Goal: Task Accomplishment & Management: Manage account settings

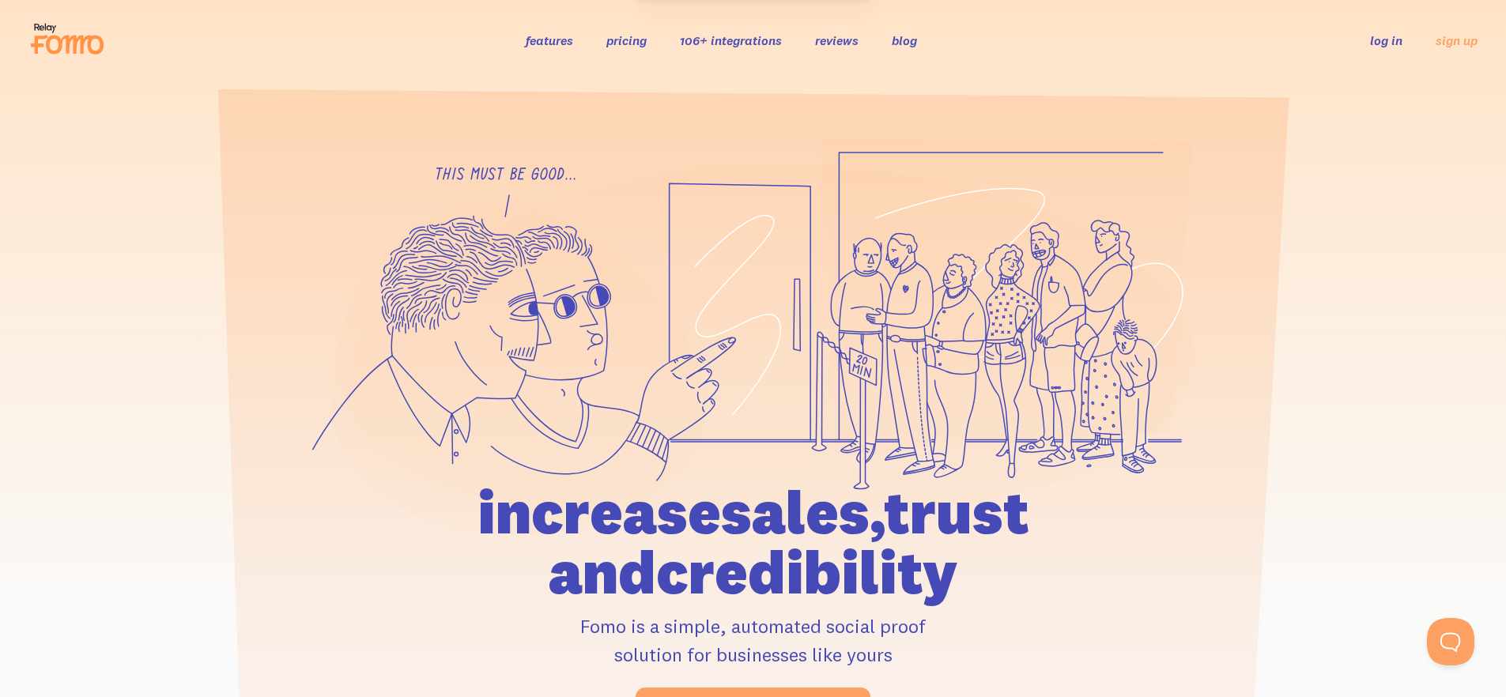
click at [1389, 40] on link "log in" at bounding box center [1386, 40] width 32 height 16
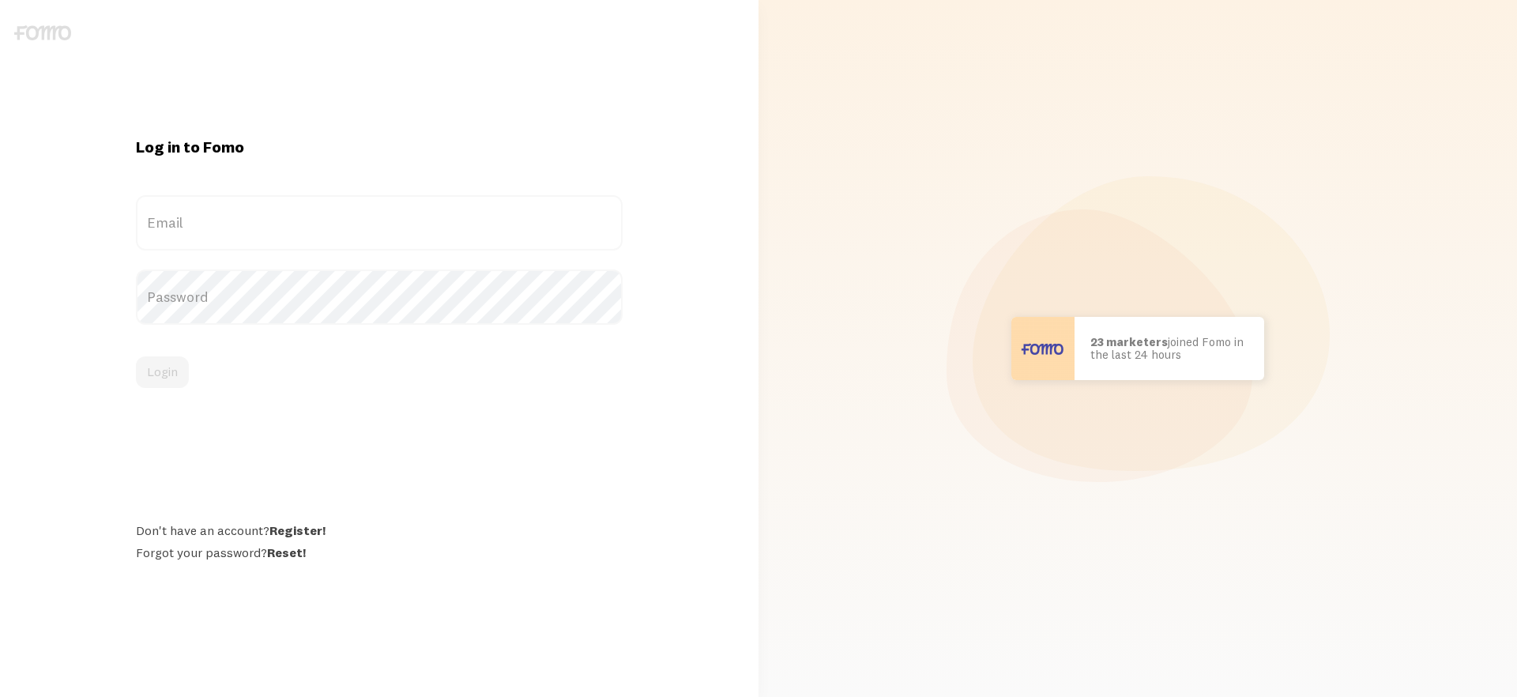
click at [367, 210] on label "Email" at bounding box center [379, 222] width 487 height 55
click at [367, 210] on input "Email" at bounding box center [379, 222] width 487 height 55
click at [0, 696] on com-1password-button at bounding box center [0, 697] width 0 height 0
type input "[EMAIL_ADDRESS][DOMAIN_NAME]"
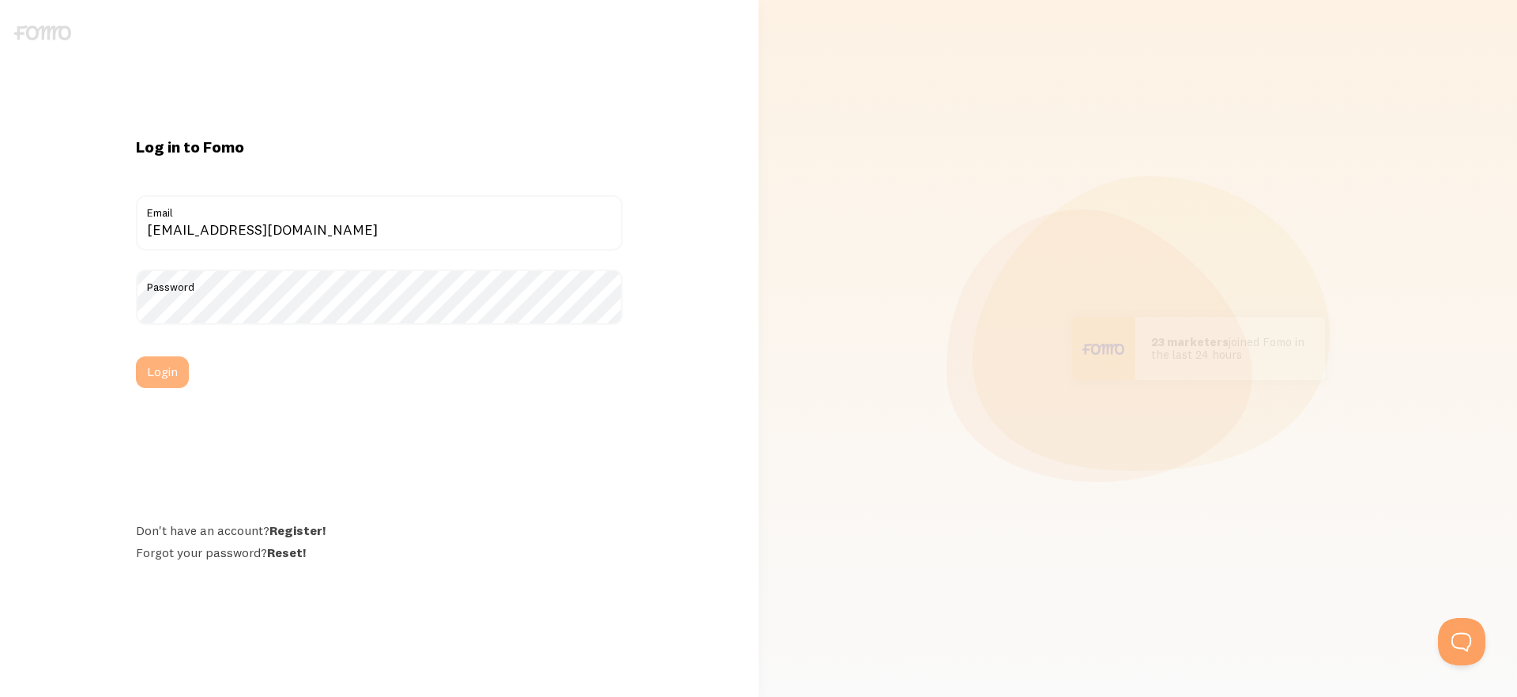
click at [152, 373] on button "Login" at bounding box center [162, 372] width 53 height 32
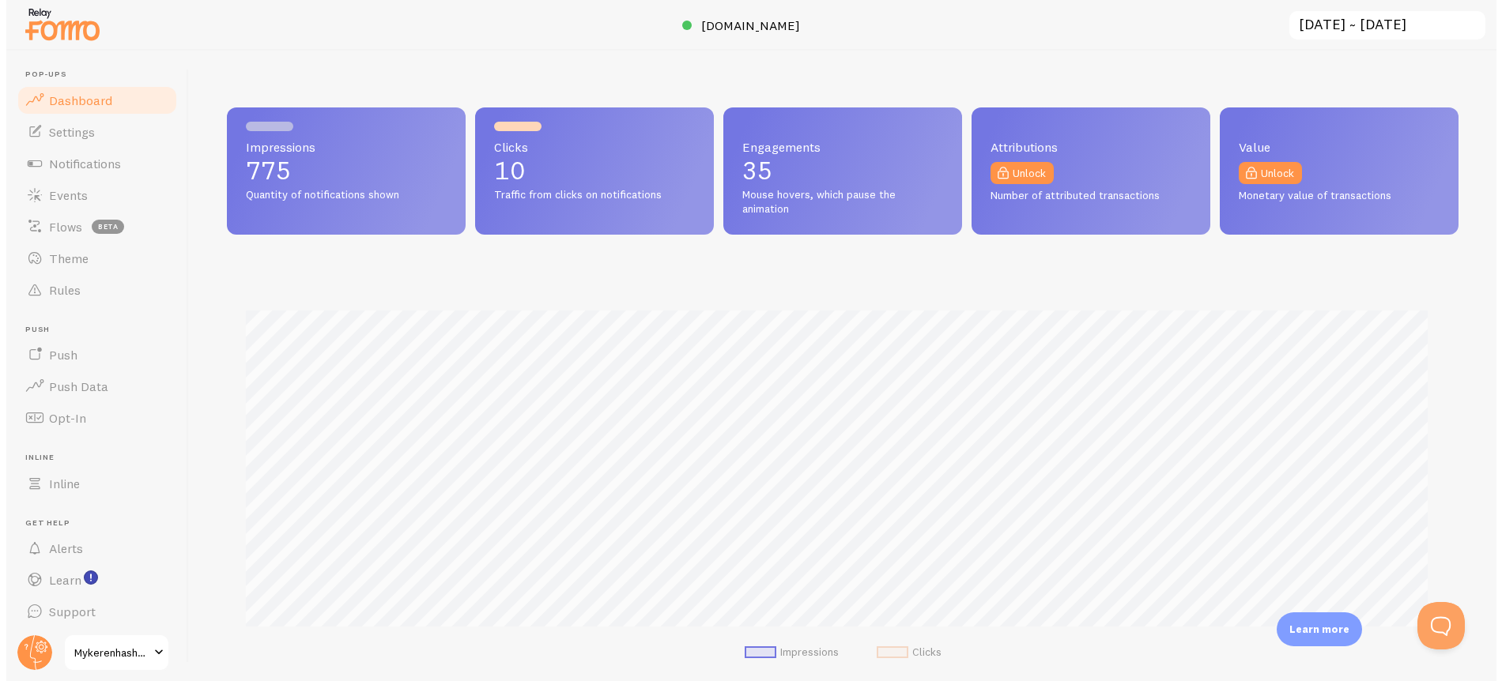
scroll to position [415, 1231]
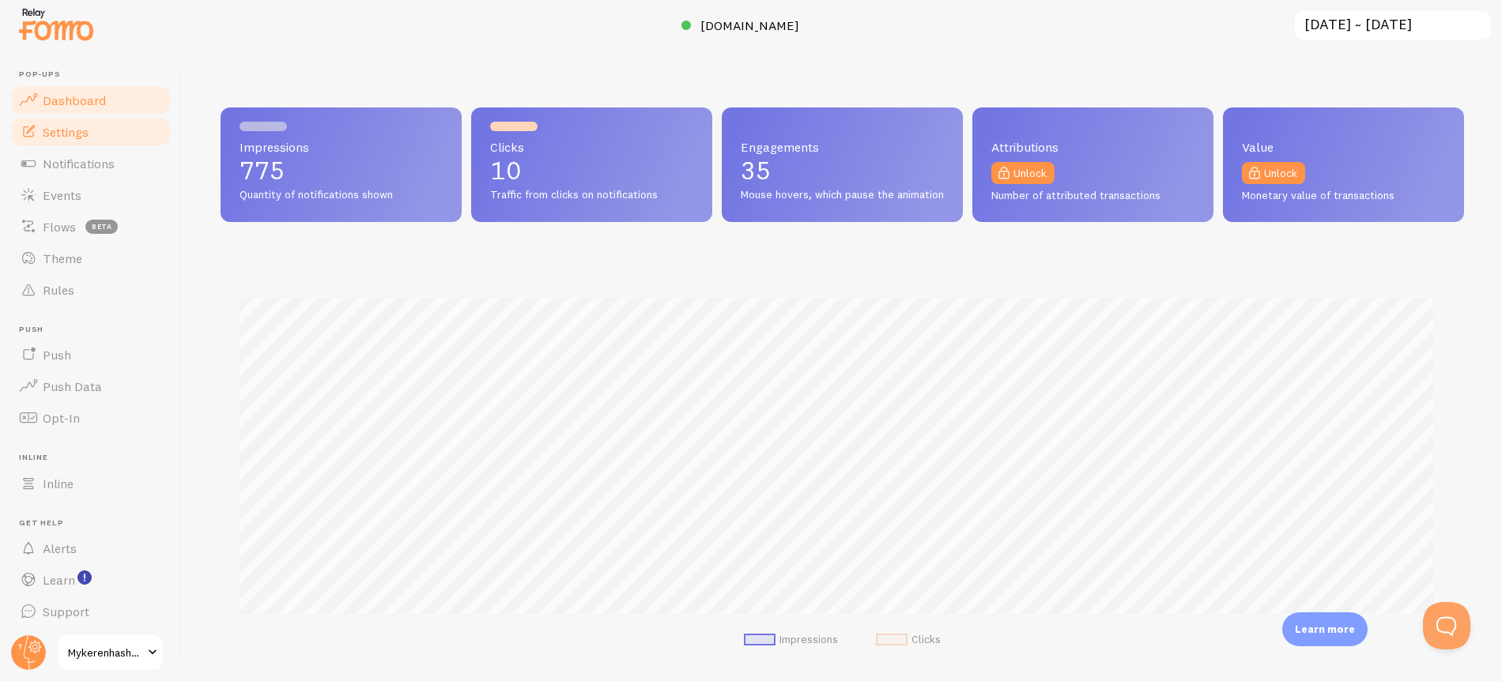
click at [58, 131] on span "Settings" at bounding box center [66, 132] width 46 height 16
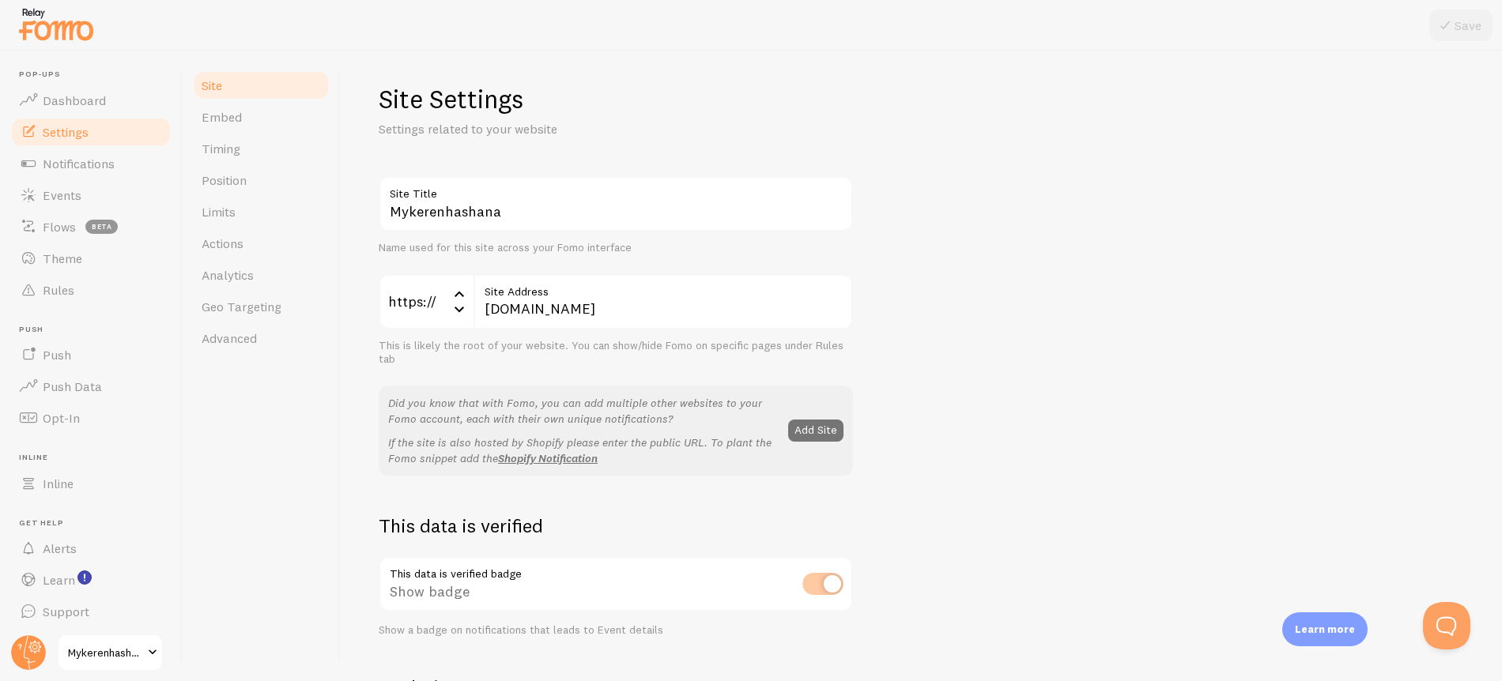
scroll to position [6, 0]
click at [410, 211] on input "Mykerenhashana" at bounding box center [616, 202] width 474 height 55
click at [447, 215] on input "MyKerenhashana" at bounding box center [616, 202] width 474 height 55
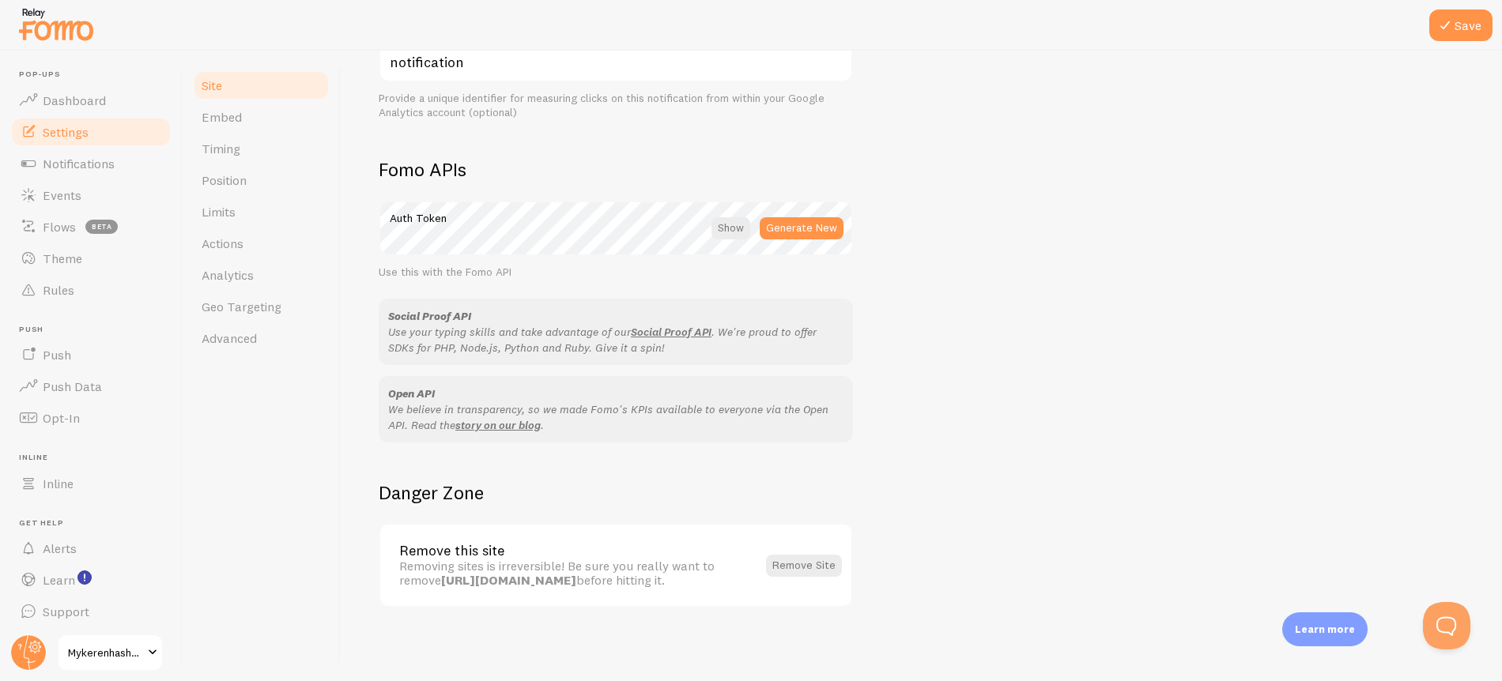
scroll to position [811, 0]
type input "MyKerenHashana"
click at [228, 230] on link "Actions" at bounding box center [261, 244] width 138 height 32
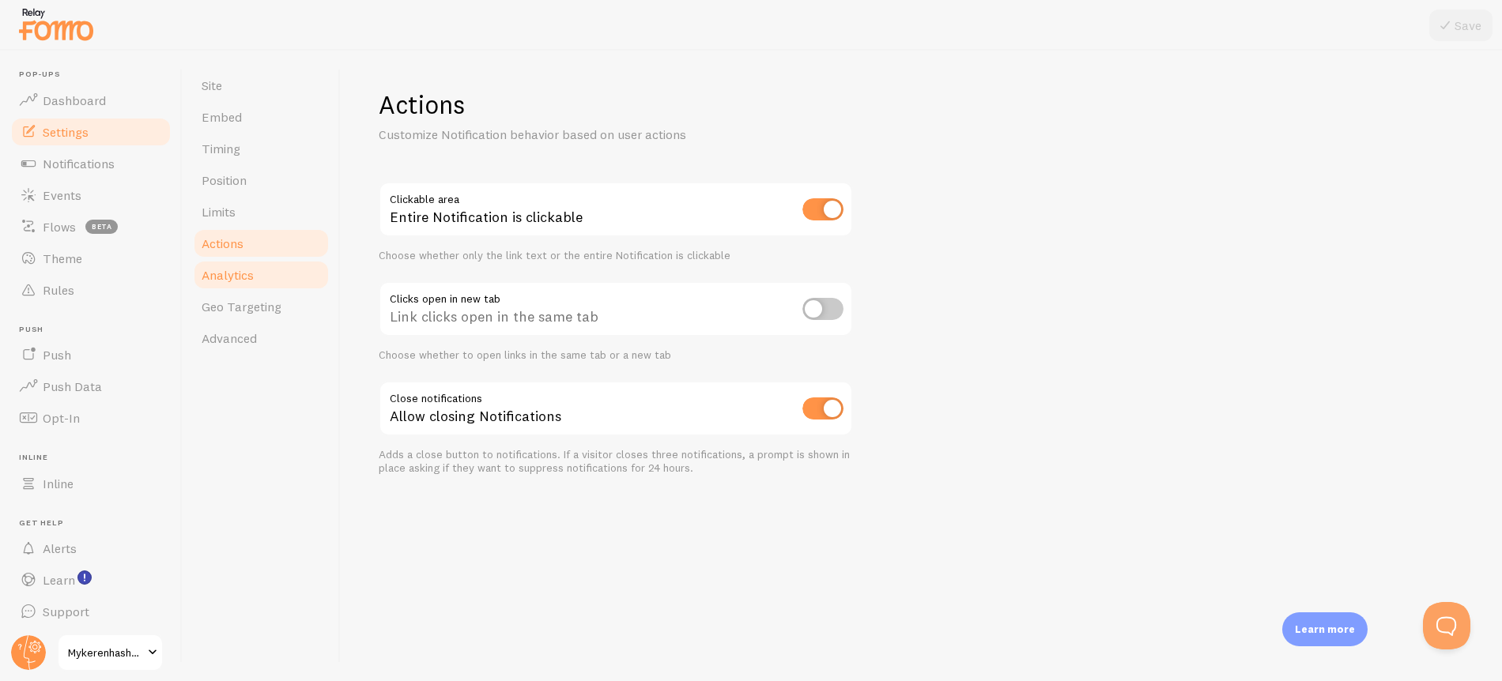
click at [216, 280] on span "Analytics" at bounding box center [228, 275] width 52 height 16
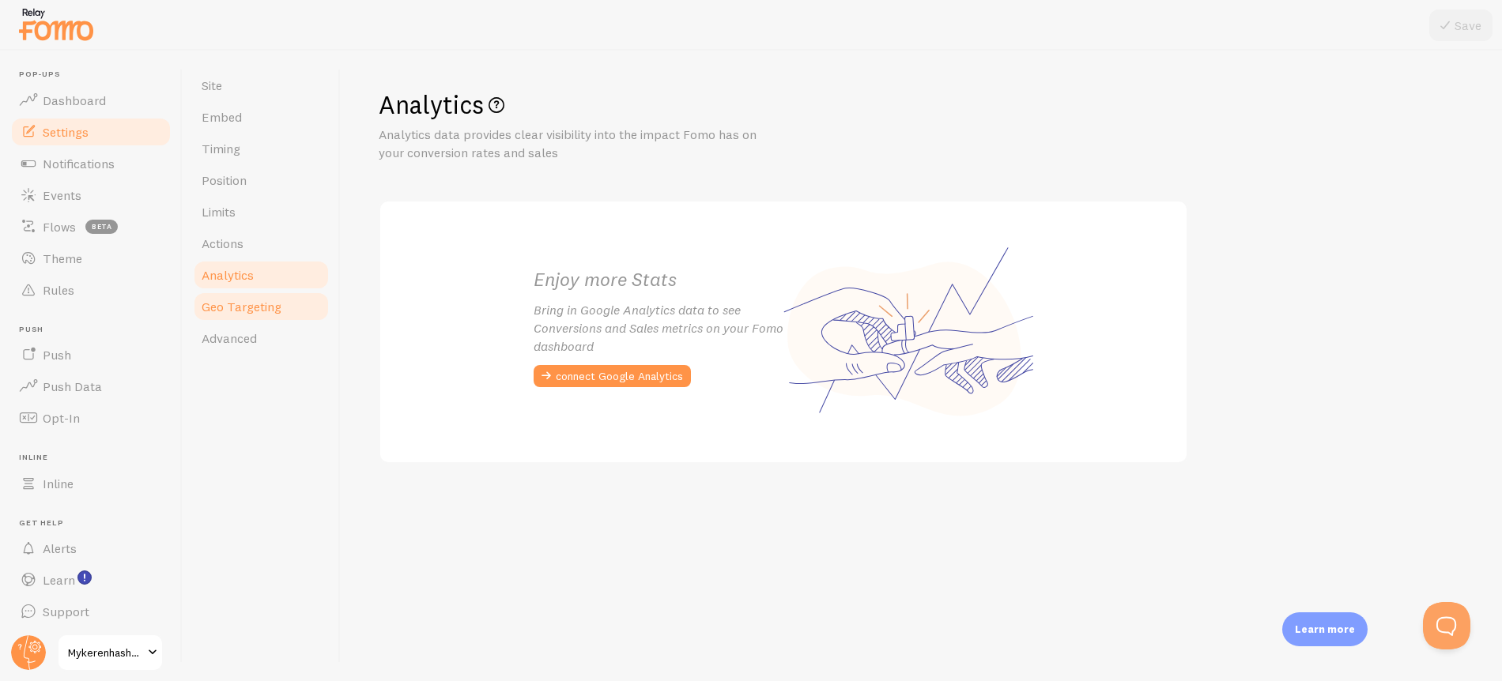
click at [247, 317] on link "Geo Targeting" at bounding box center [261, 307] width 138 height 32
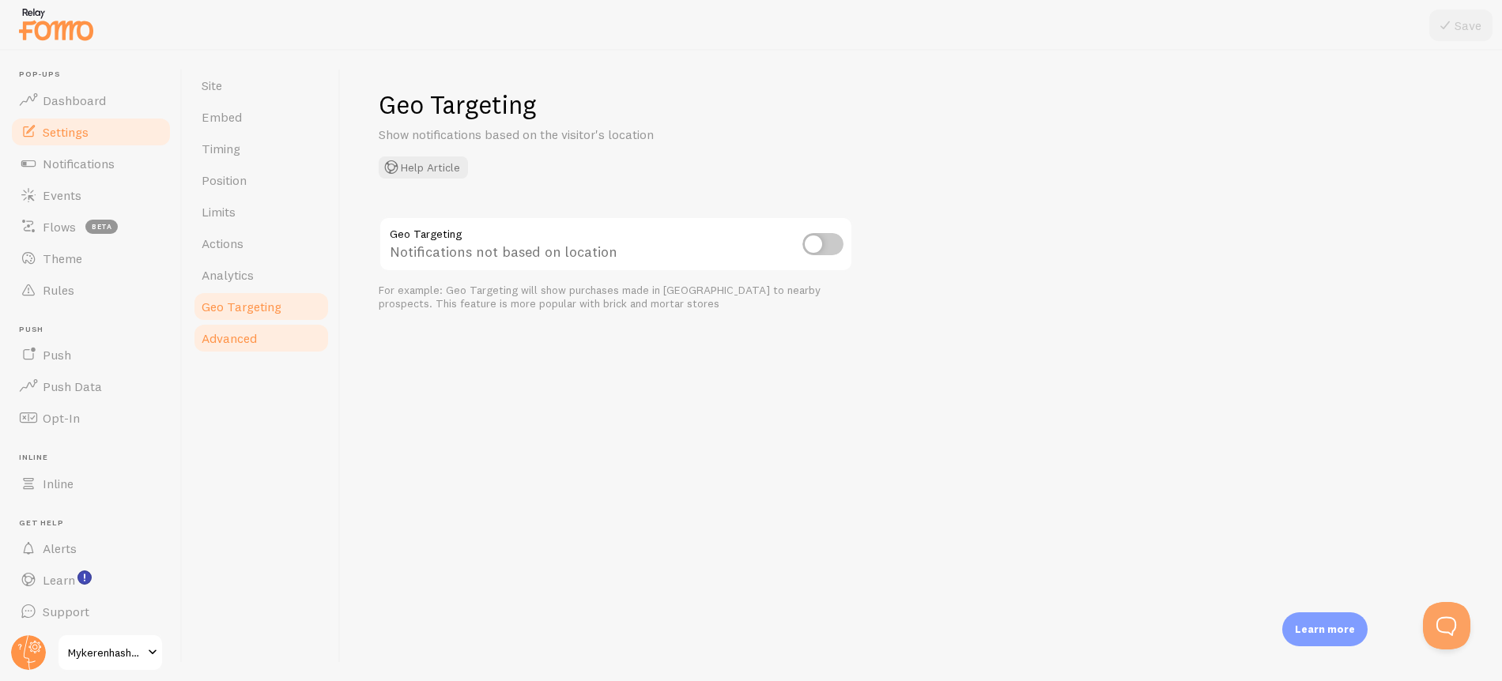
click at [240, 338] on span "Advanced" at bounding box center [229, 338] width 55 height 16
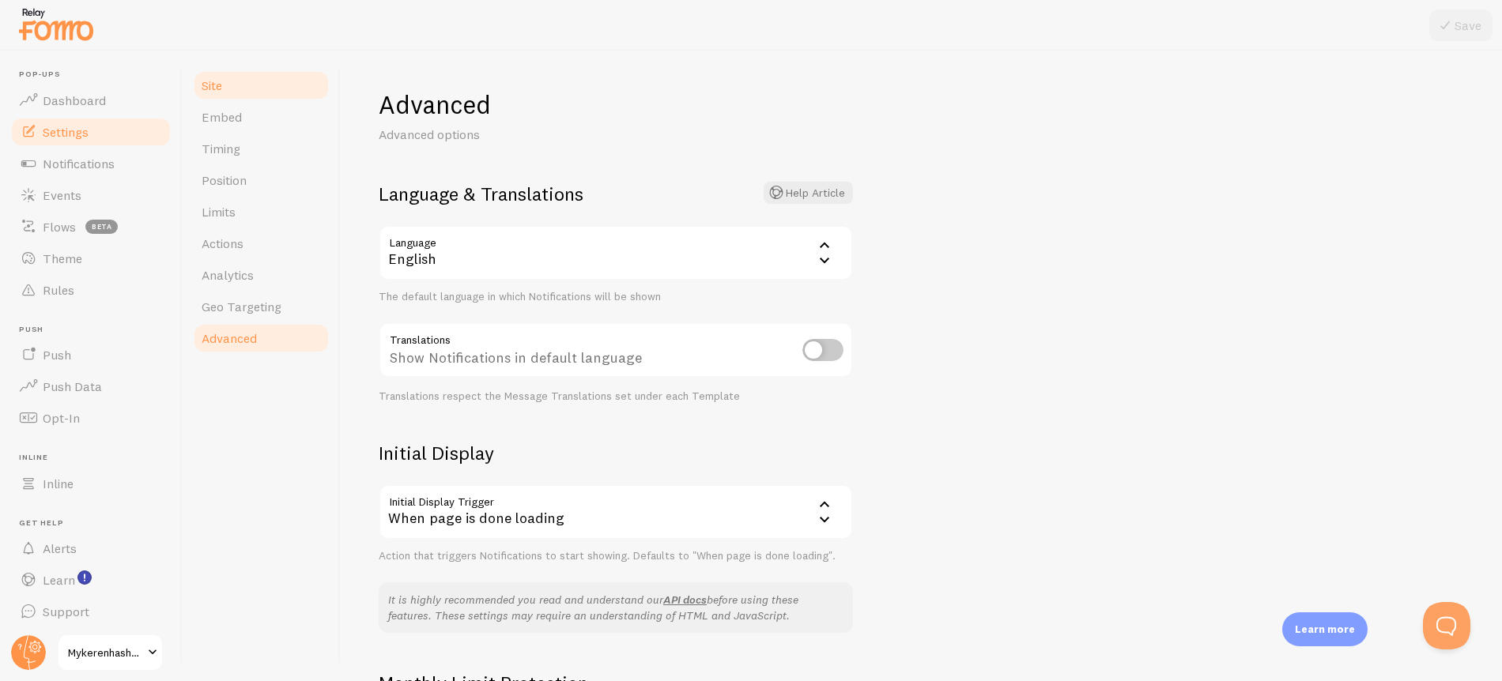
click at [254, 96] on link "Site" at bounding box center [261, 86] width 138 height 32
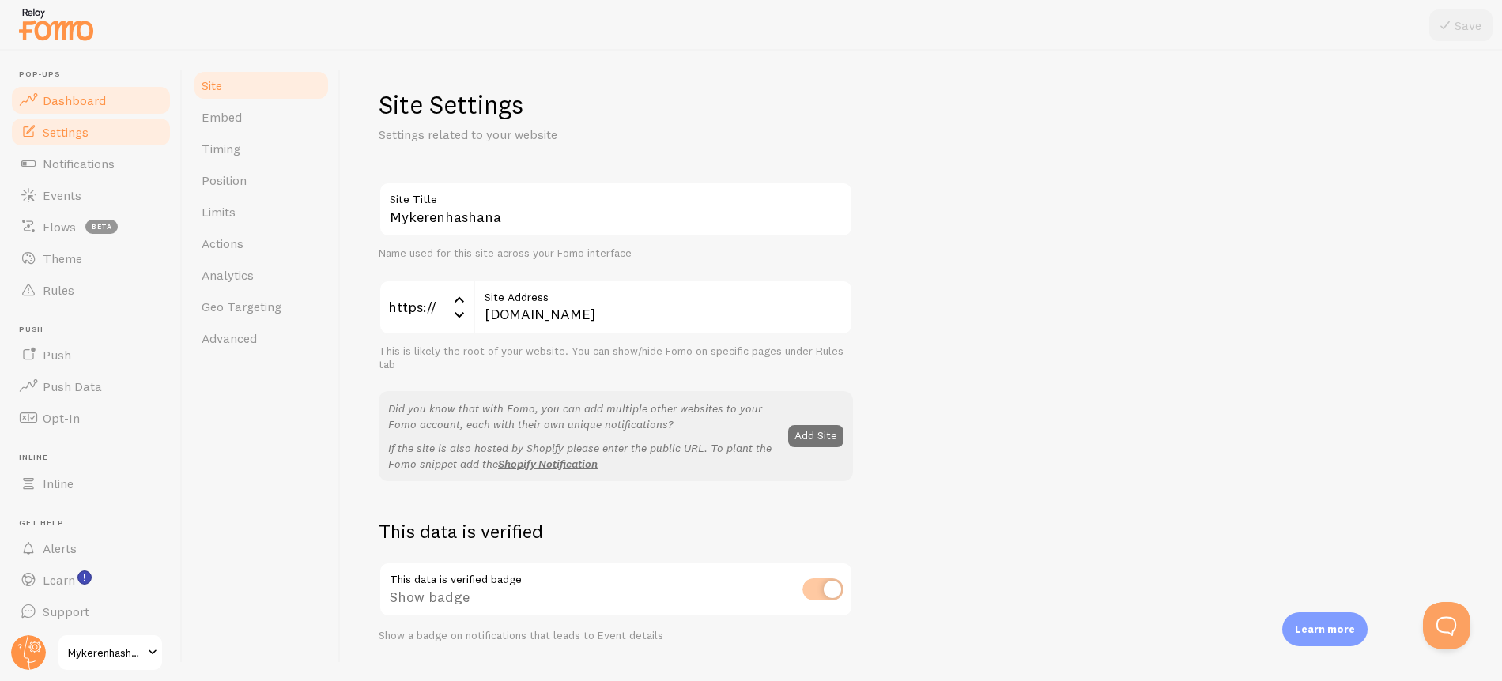
click at [76, 92] on span "Dashboard" at bounding box center [74, 100] width 63 height 16
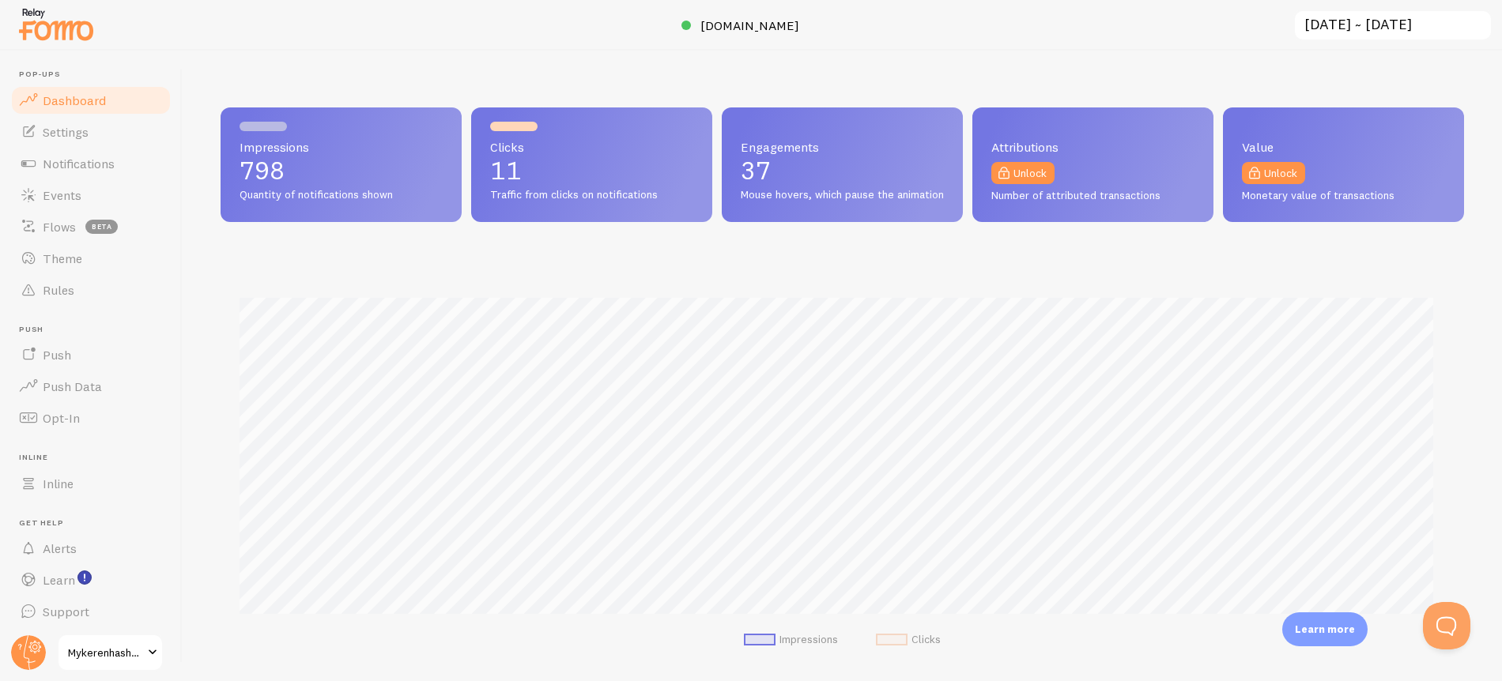
scroll to position [415, 1231]
click at [55, 137] on span "Settings" at bounding box center [66, 132] width 46 height 16
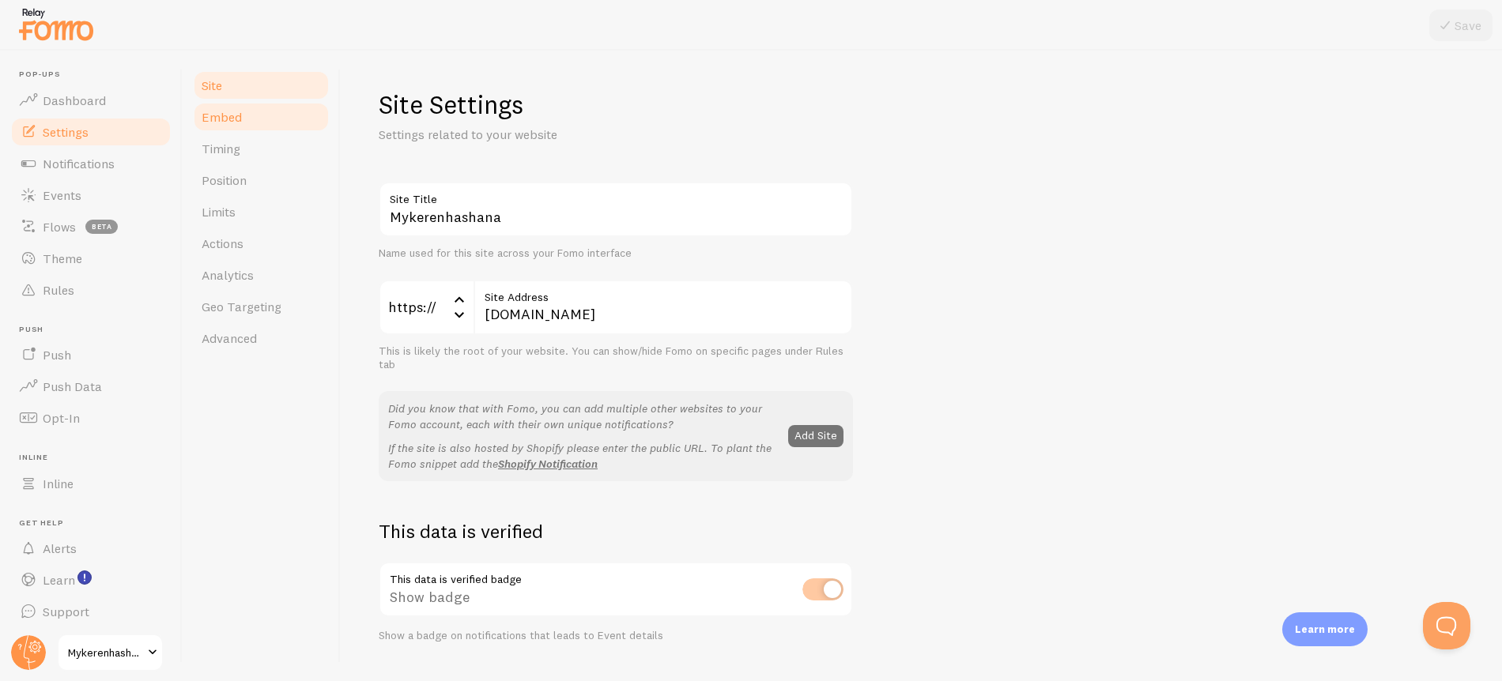
click at [268, 113] on link "Embed" at bounding box center [261, 117] width 138 height 32
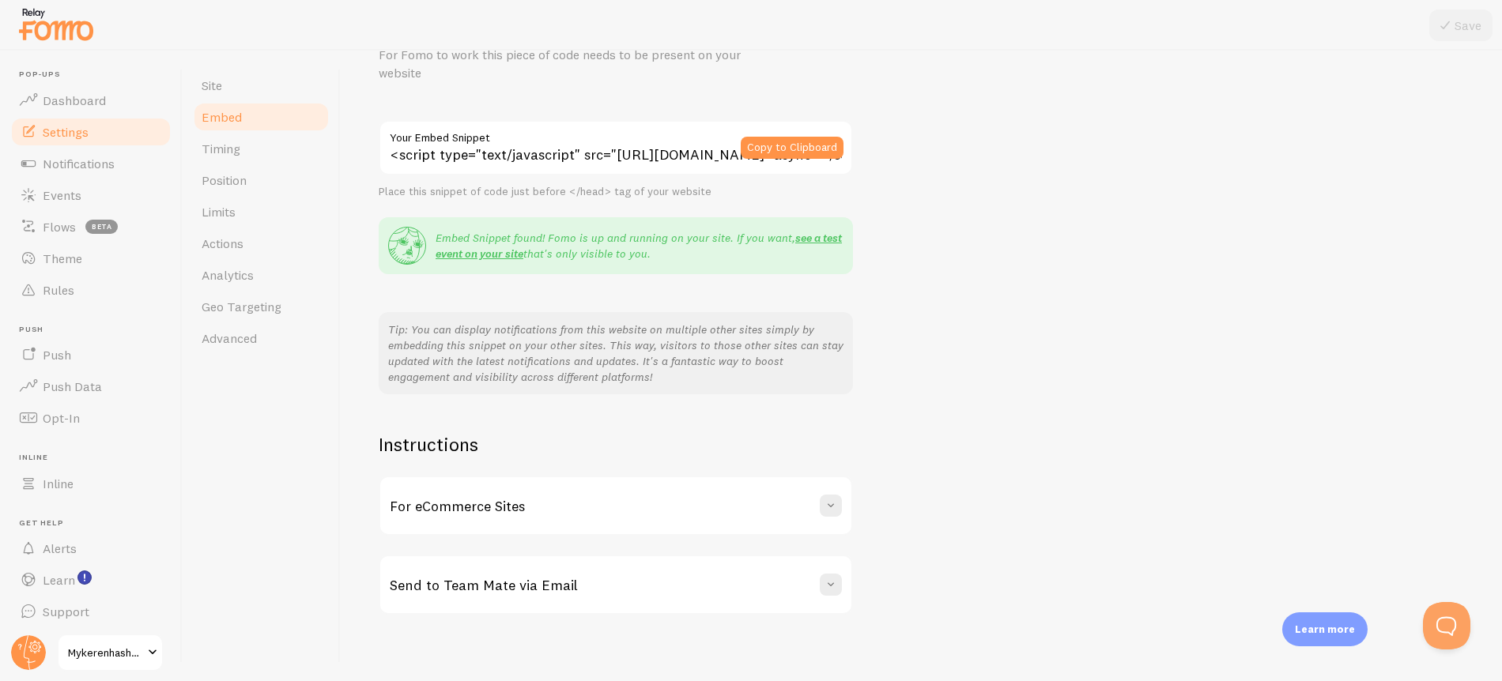
scroll to position [89, 0]
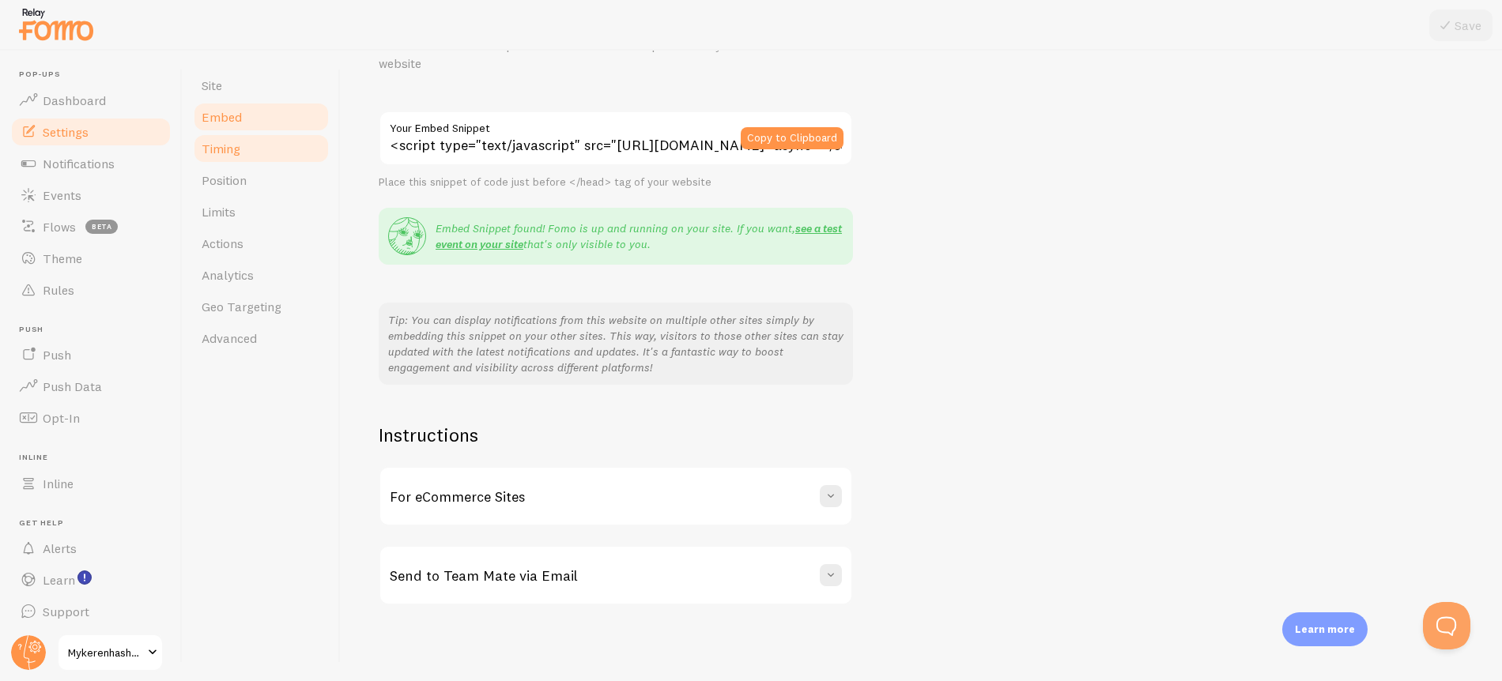
click at [203, 145] on span "Timing" at bounding box center [221, 149] width 39 height 16
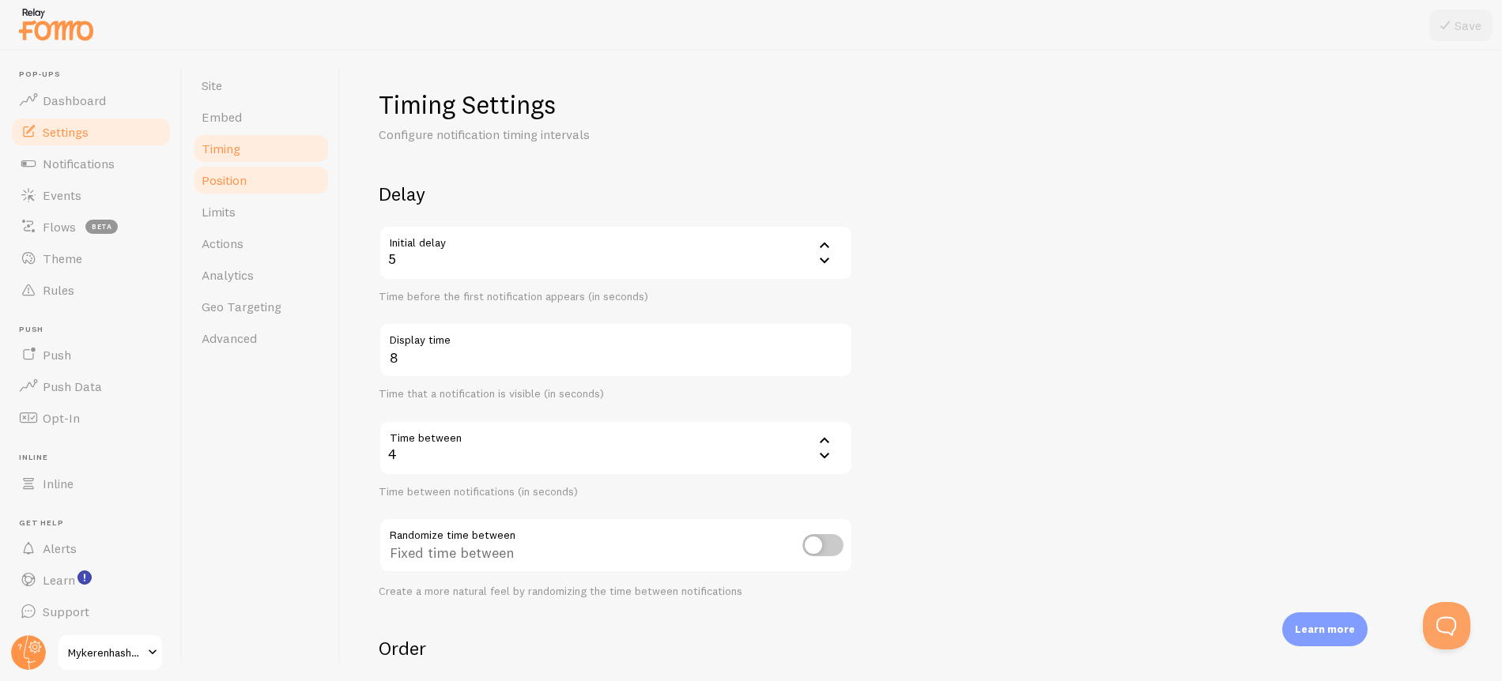
click at [259, 183] on link "Position" at bounding box center [261, 180] width 138 height 32
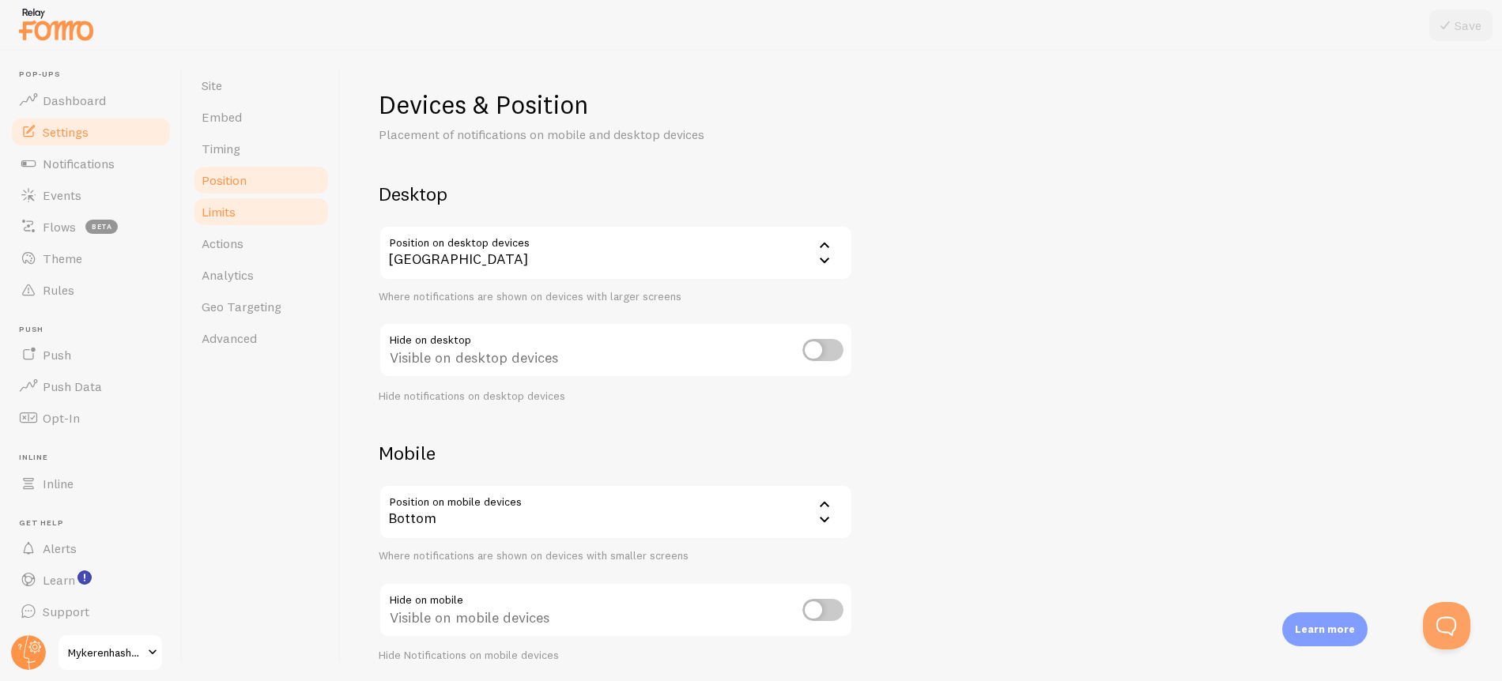
click at [253, 213] on link "Limits" at bounding box center [261, 212] width 138 height 32
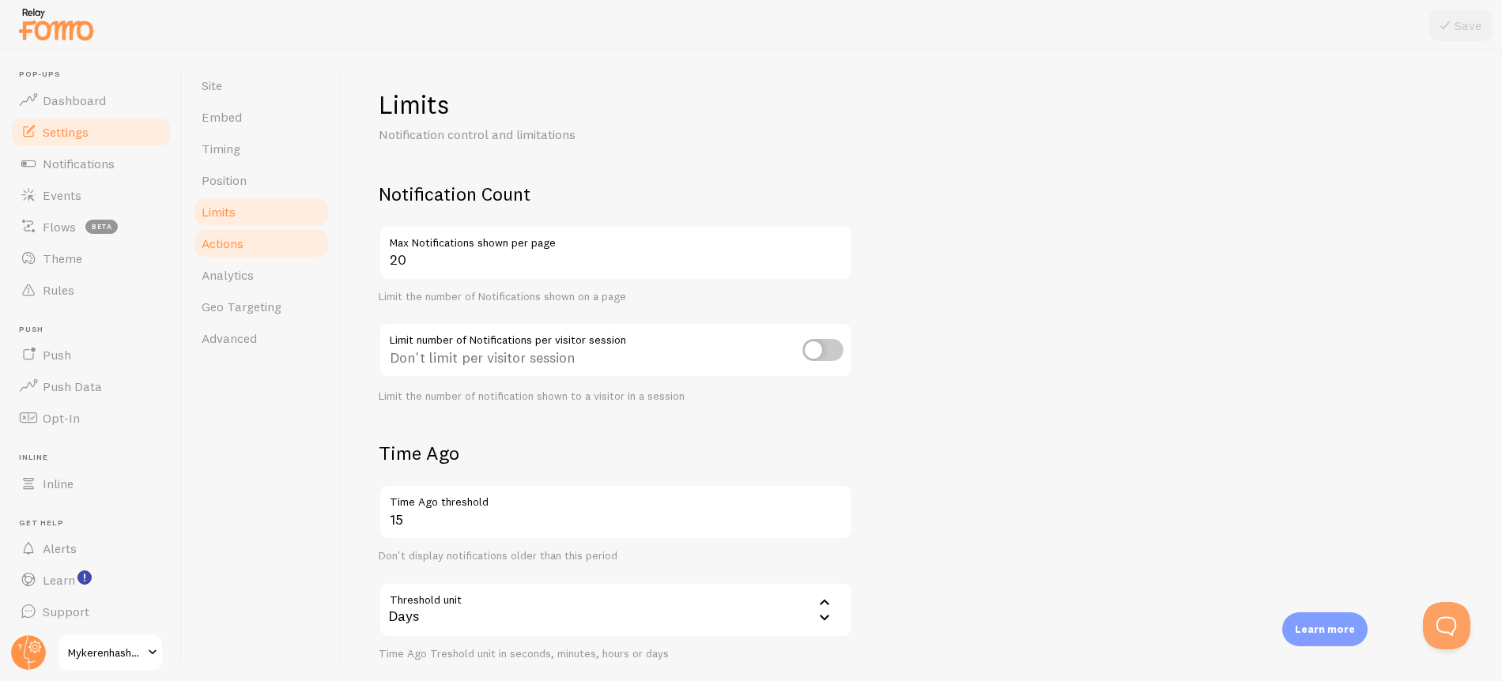
click at [263, 236] on link "Actions" at bounding box center [261, 244] width 138 height 32
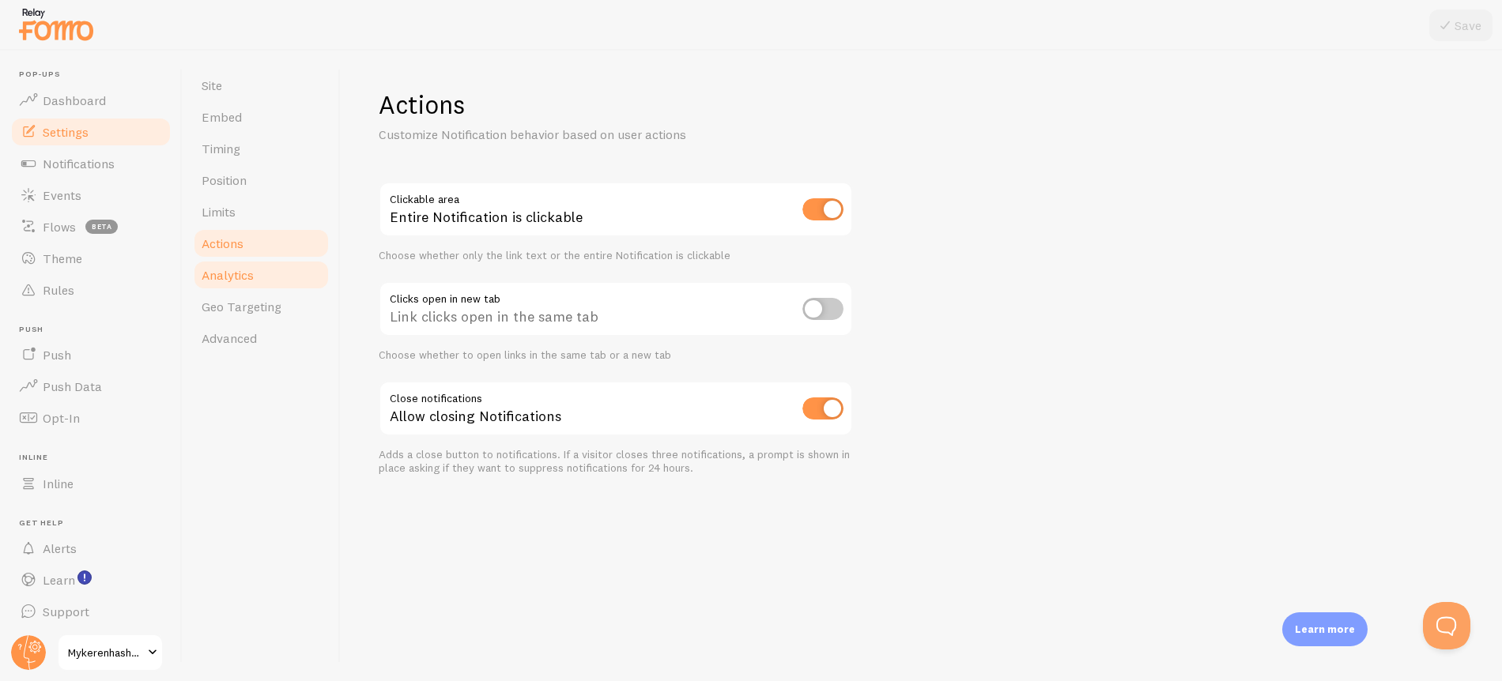
click at [263, 273] on link "Analytics" at bounding box center [261, 275] width 138 height 32
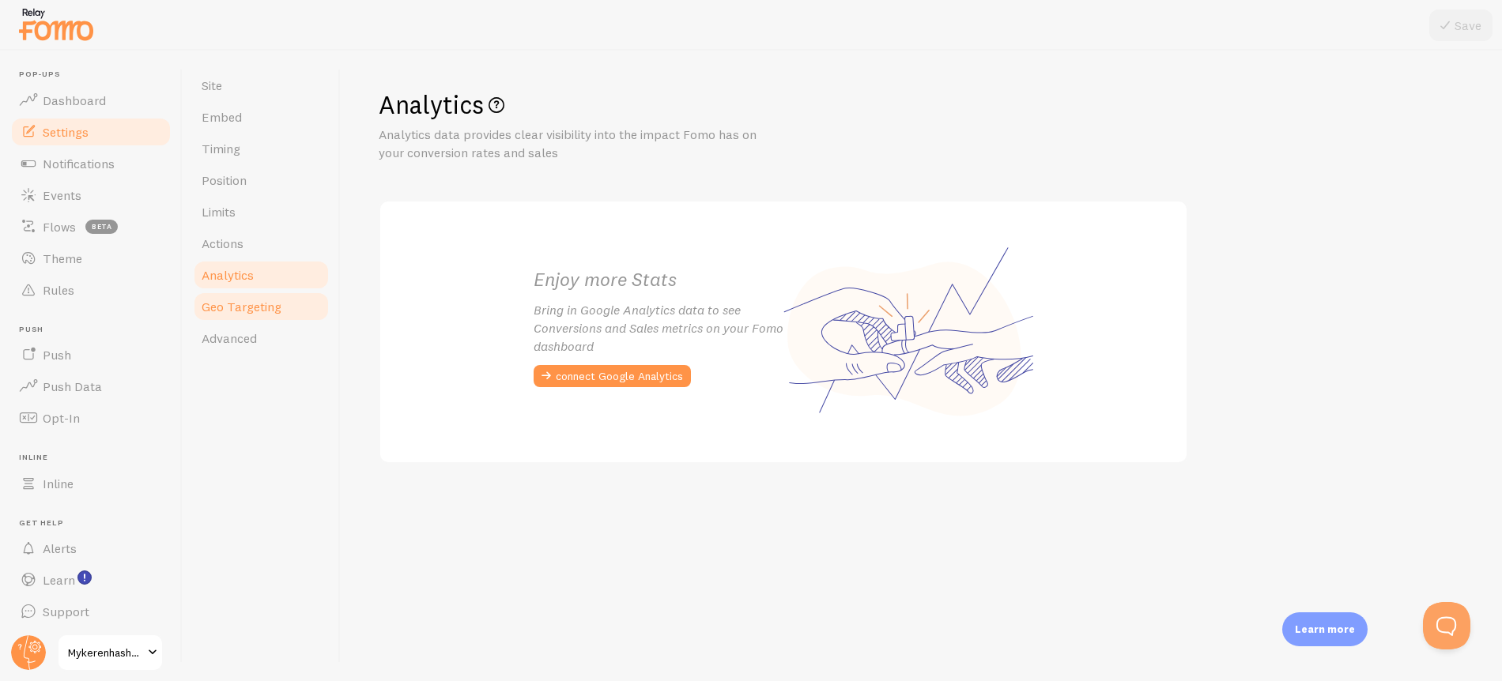
click at [266, 315] on link "Geo Targeting" at bounding box center [261, 307] width 138 height 32
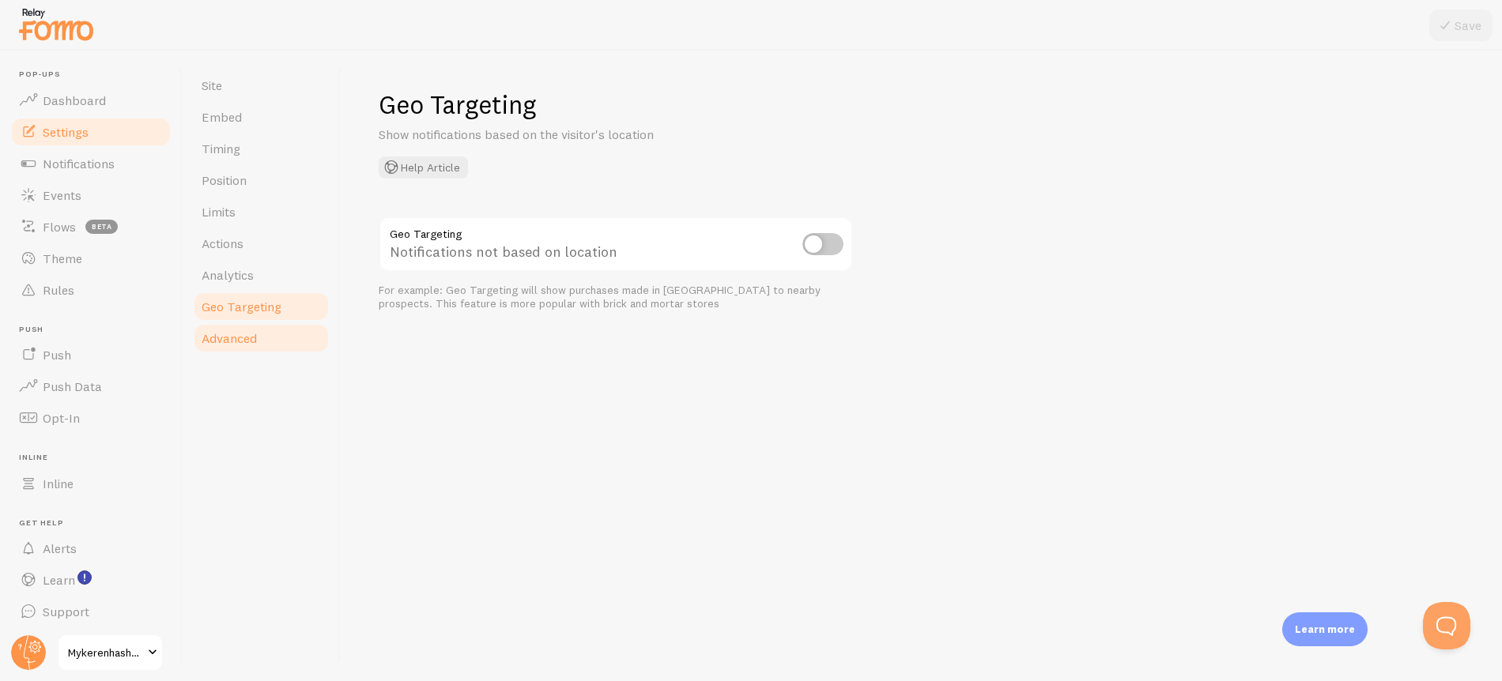
click at [259, 344] on link "Advanced" at bounding box center [261, 338] width 138 height 32
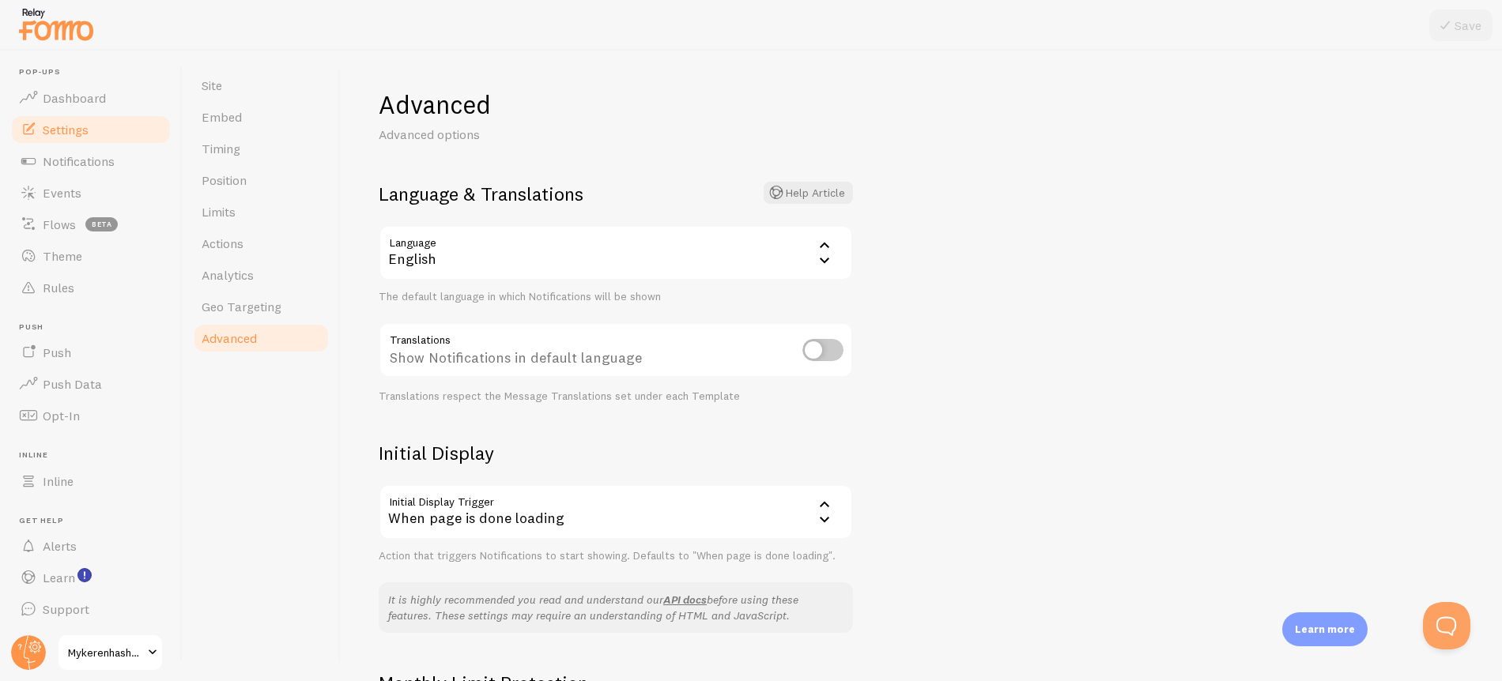
scroll to position [3, 0]
click at [225, 191] on link "Position" at bounding box center [261, 180] width 138 height 32
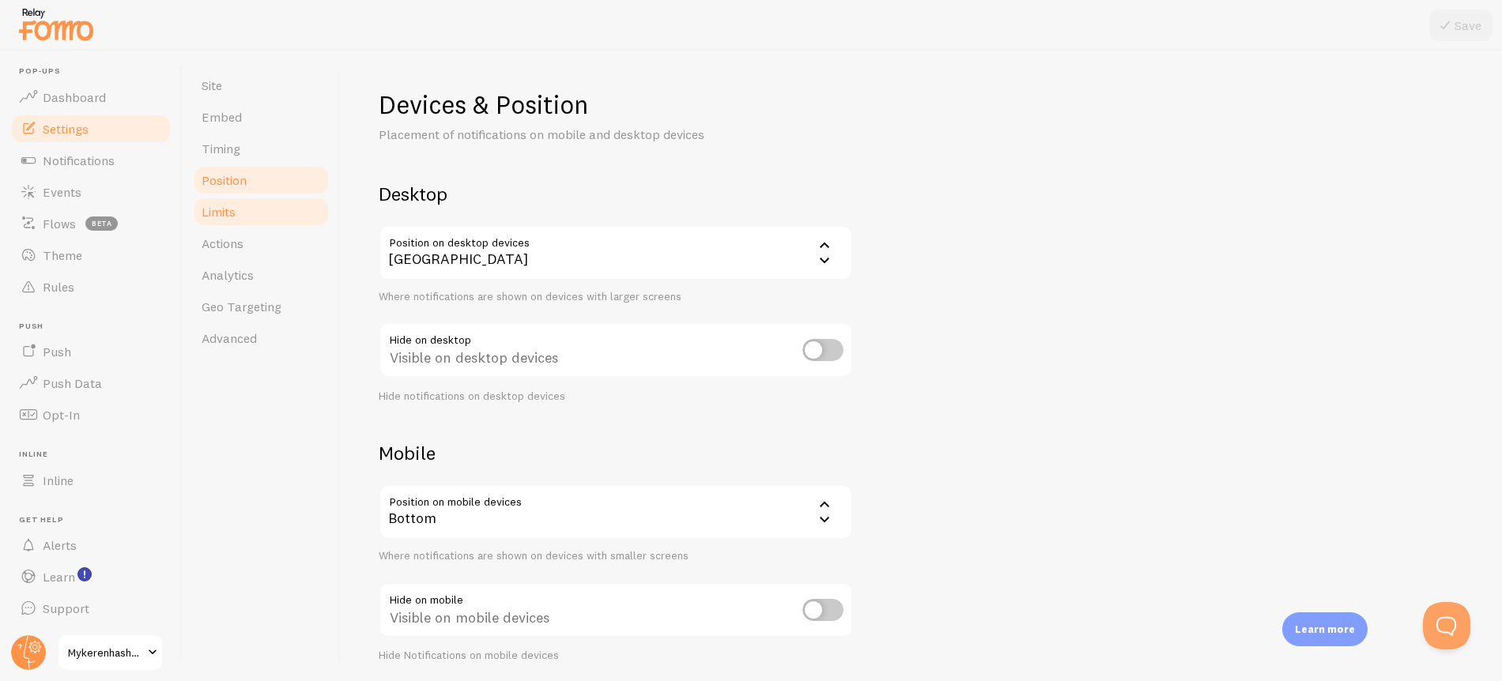
click at [251, 213] on link "Limits" at bounding box center [261, 212] width 138 height 32
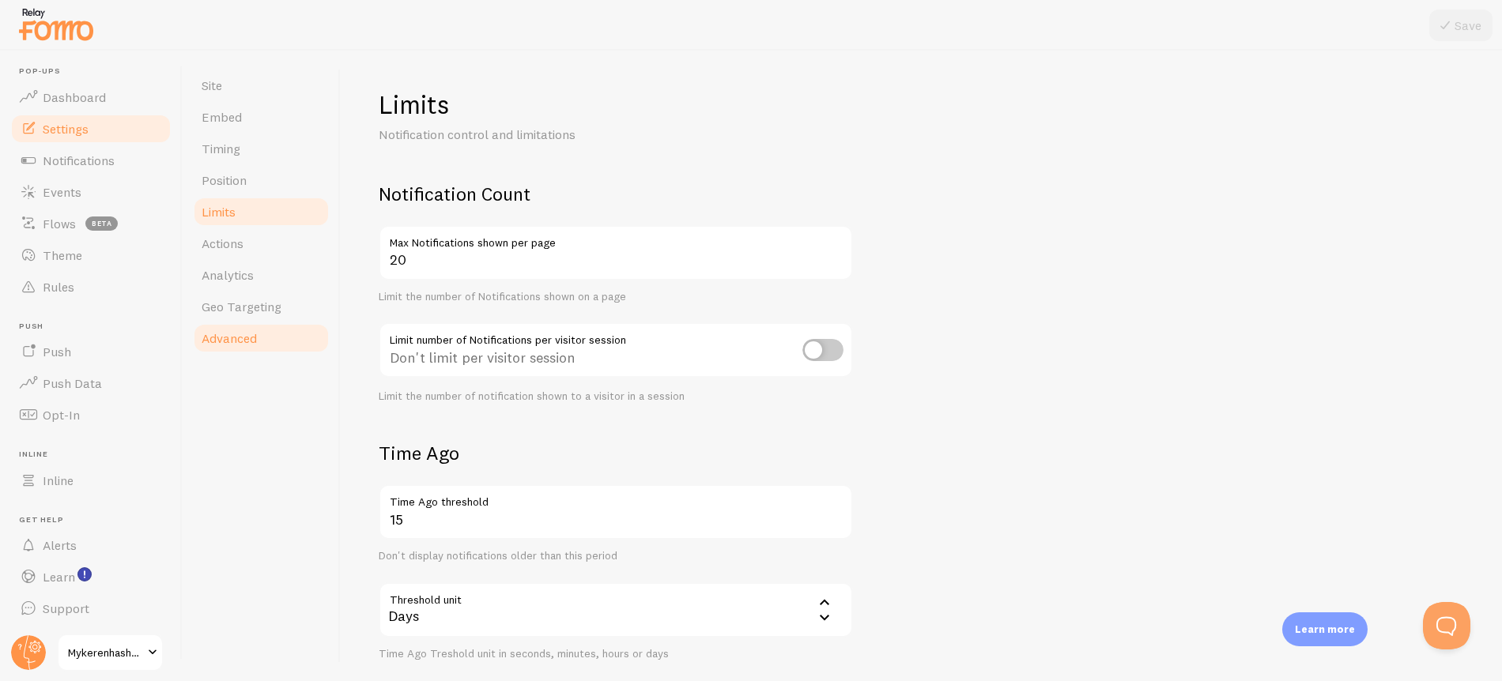
click at [245, 337] on span "Advanced" at bounding box center [229, 338] width 55 height 16
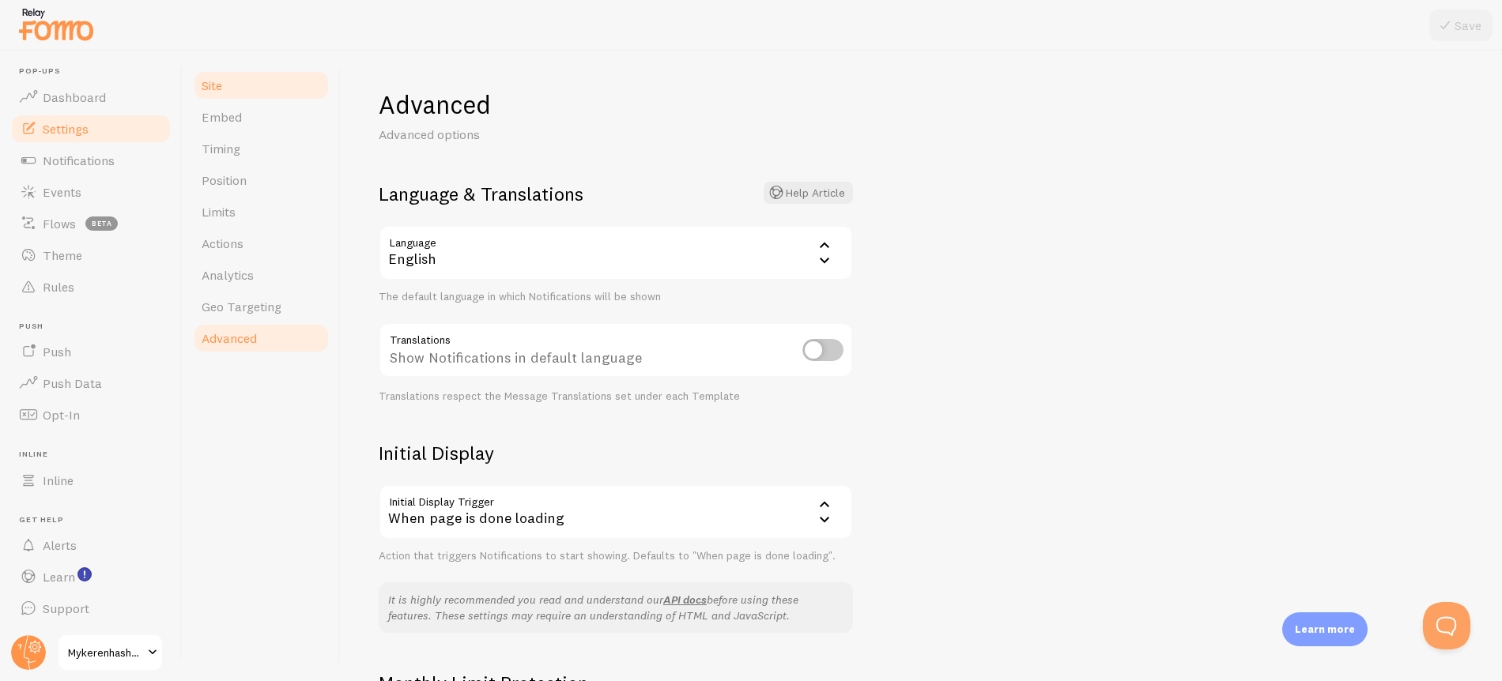
click at [233, 92] on link "Site" at bounding box center [261, 86] width 138 height 32
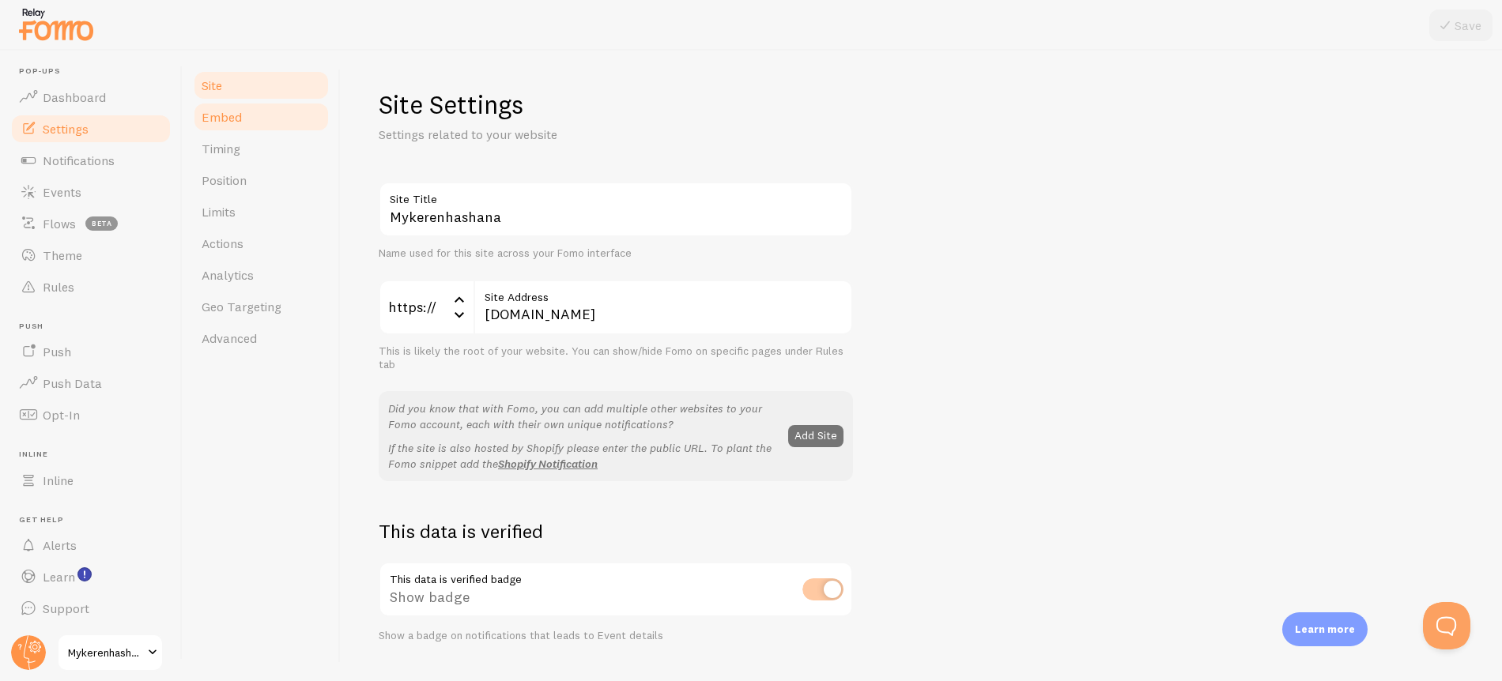
click at [232, 121] on span "Embed" at bounding box center [222, 117] width 40 height 16
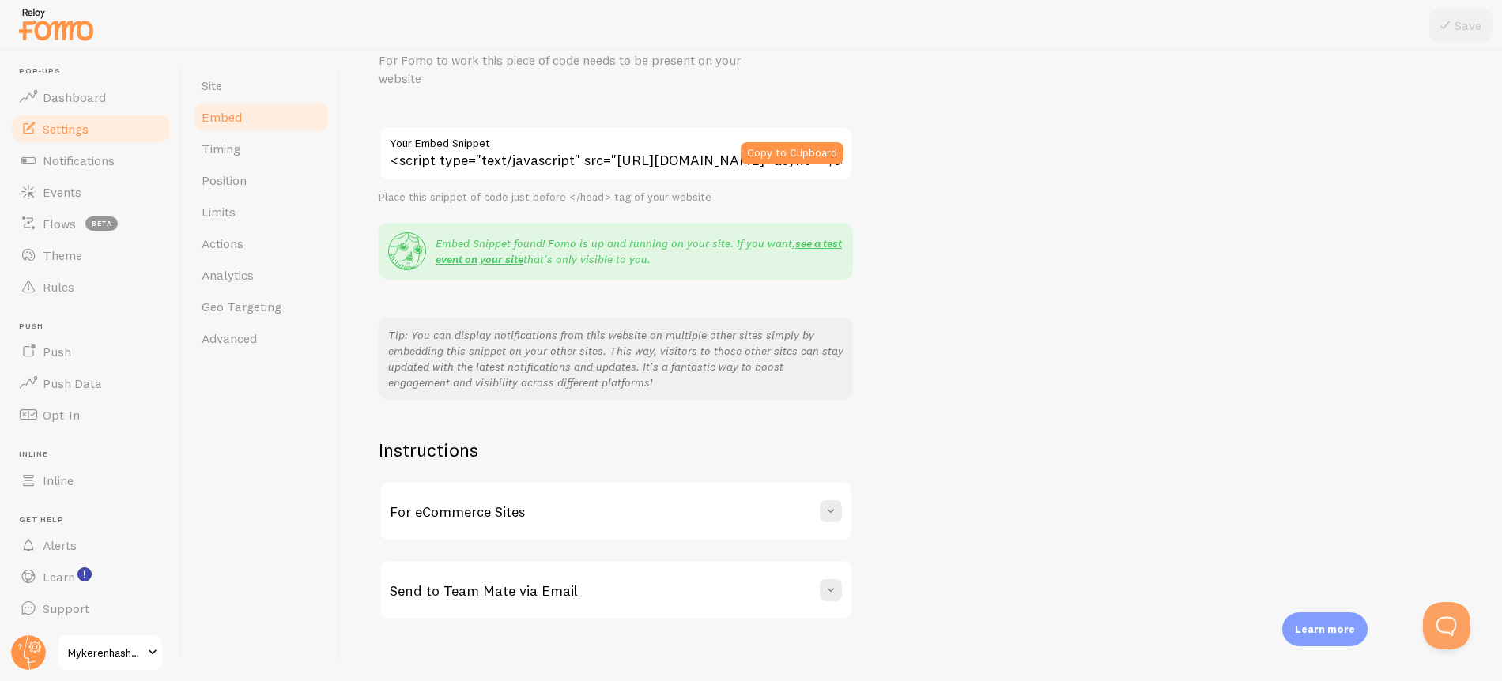
scroll to position [89, 0]
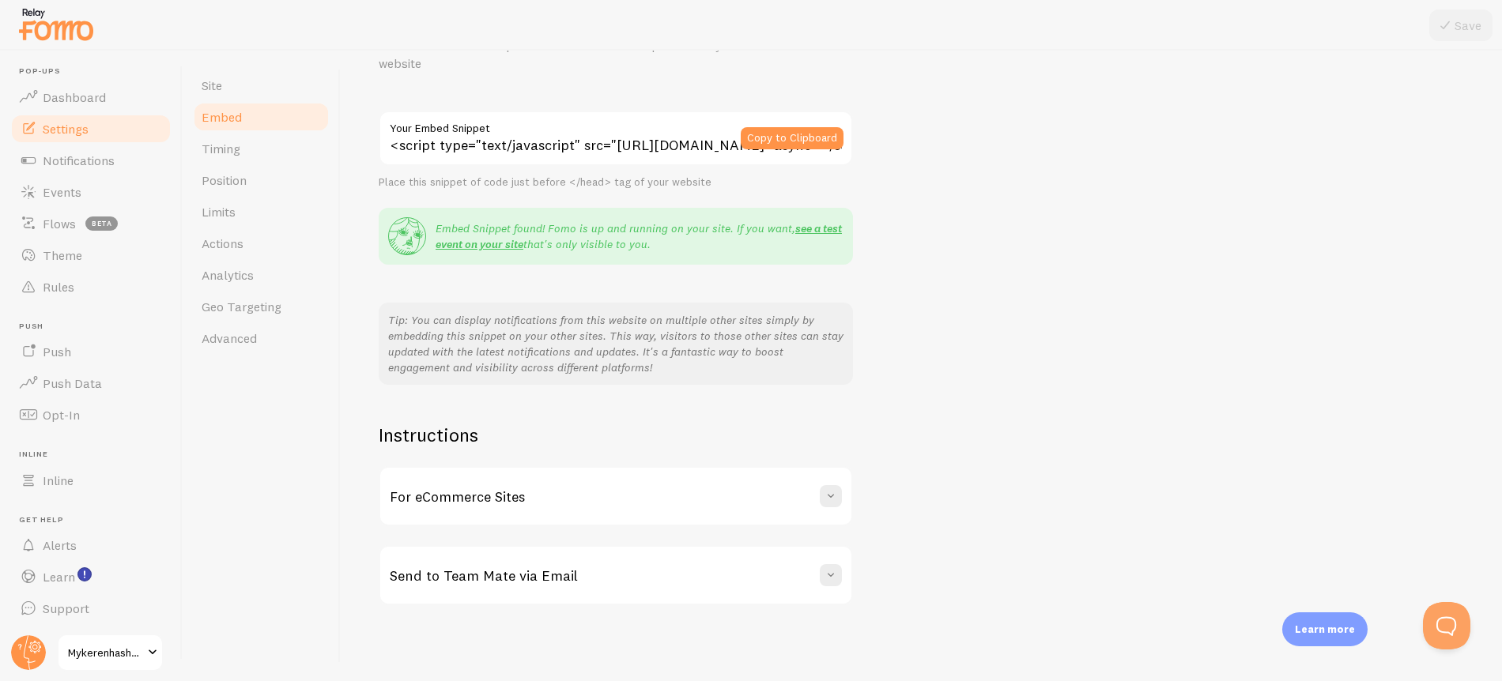
click at [252, 126] on link "Embed" at bounding box center [261, 117] width 138 height 32
click at [249, 147] on link "Timing" at bounding box center [261, 149] width 138 height 32
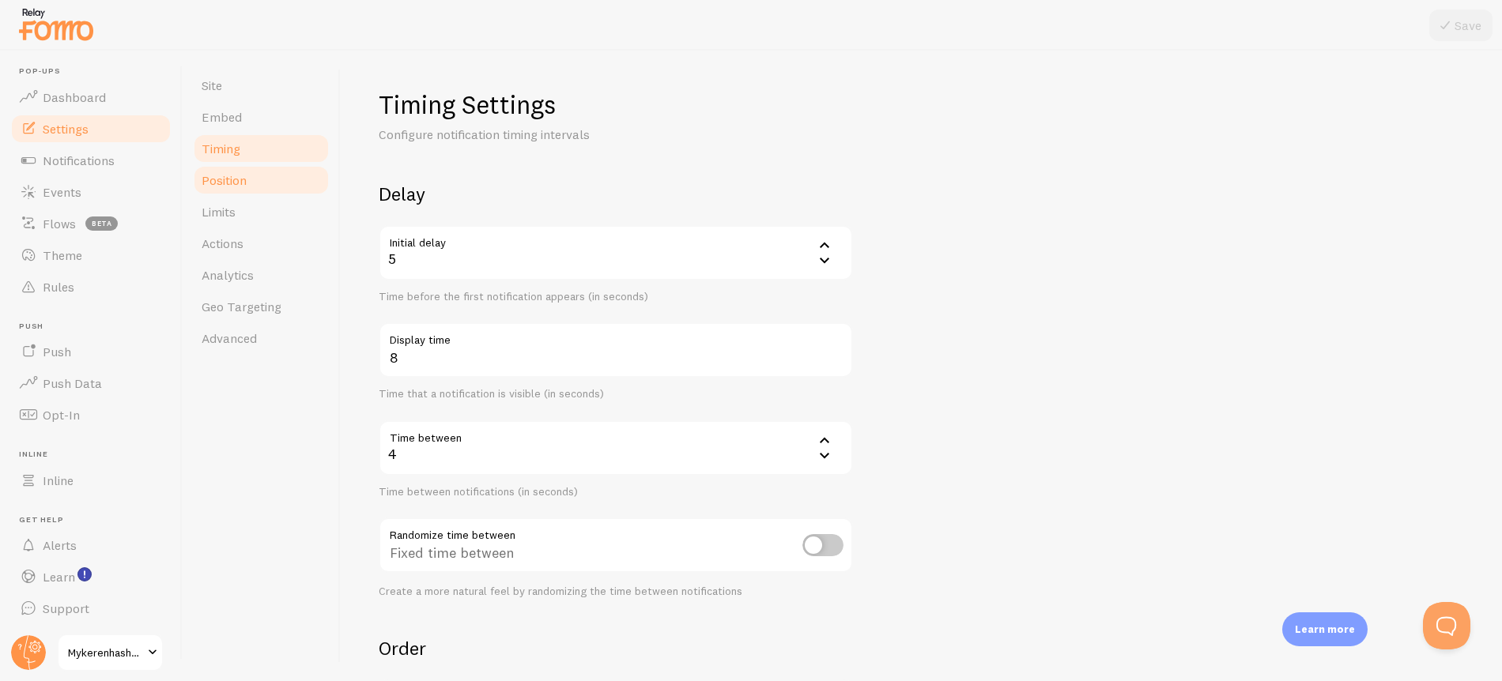
click at [240, 183] on span "Position" at bounding box center [224, 180] width 45 height 16
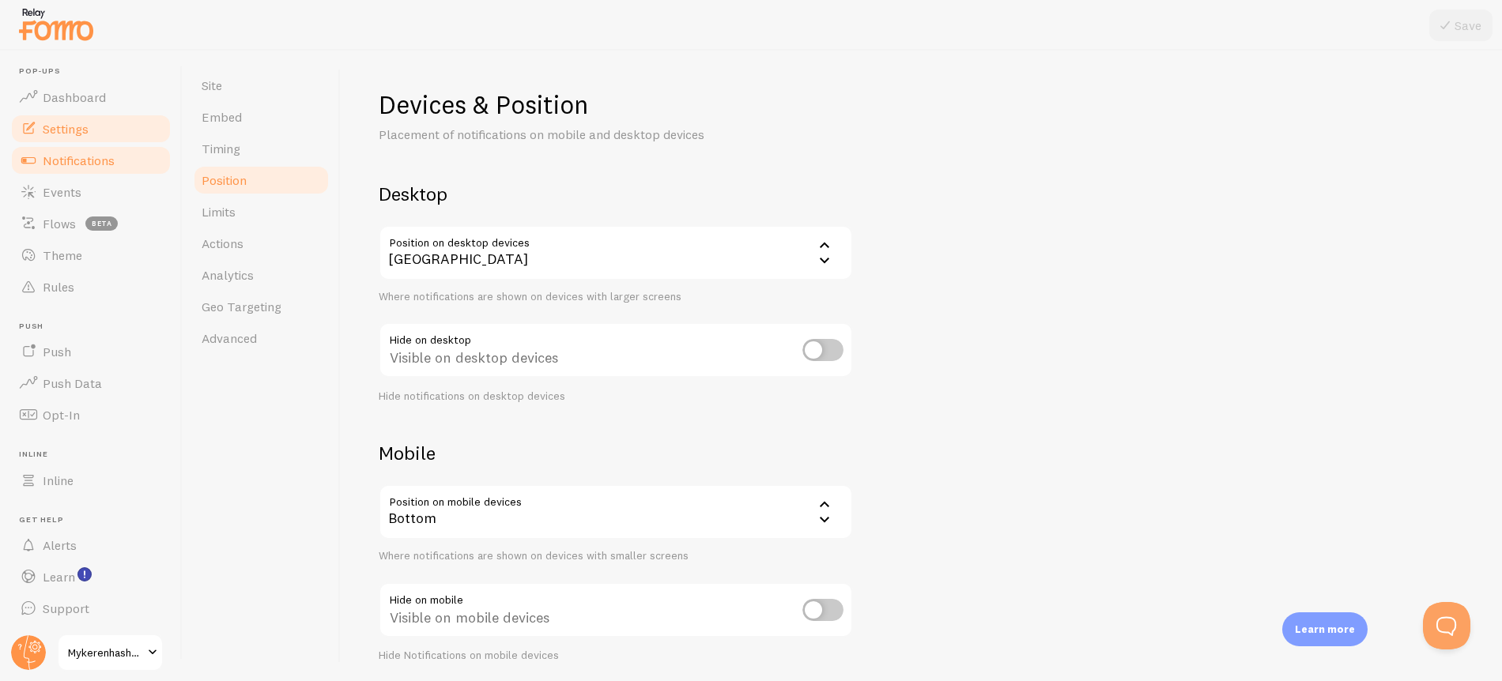
click at [73, 169] on link "Notifications" at bounding box center [90, 161] width 163 height 32
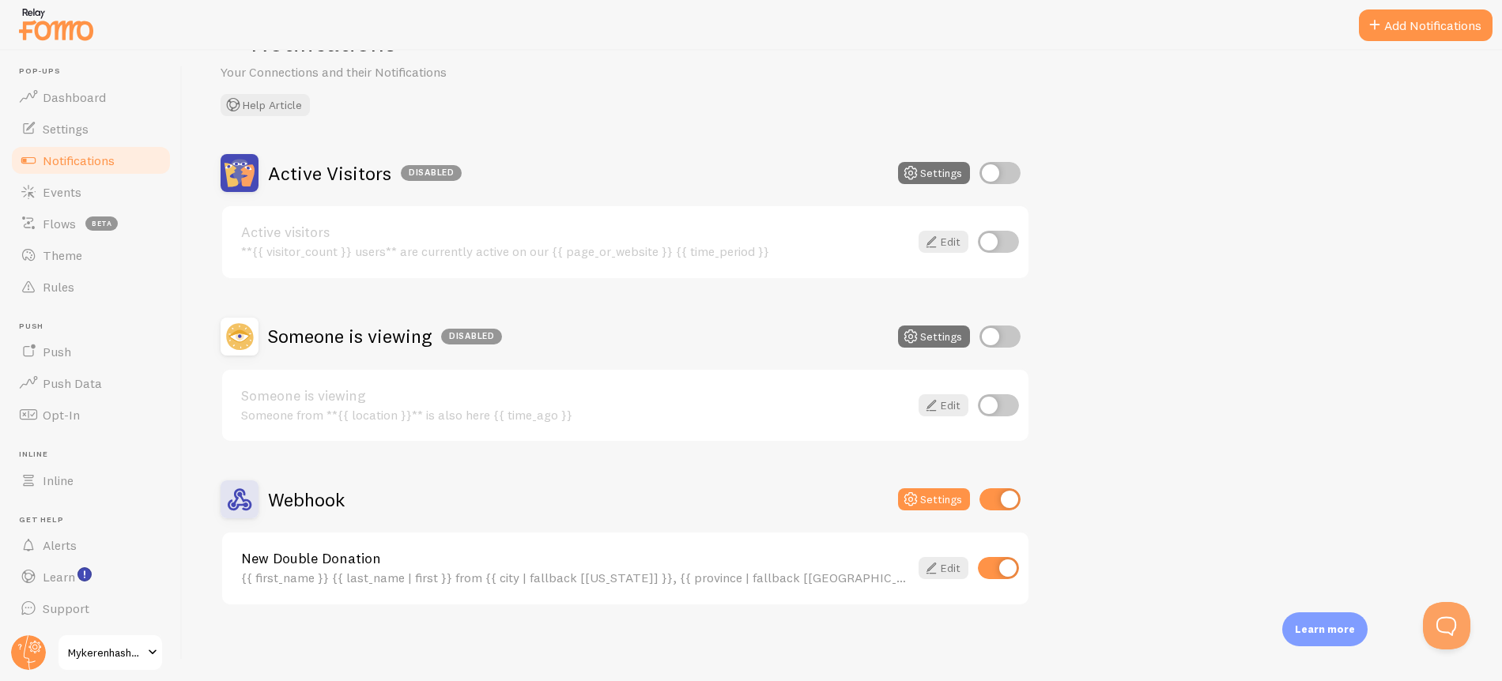
scroll to position [63, 0]
click at [117, 198] on link "Events" at bounding box center [90, 192] width 163 height 32
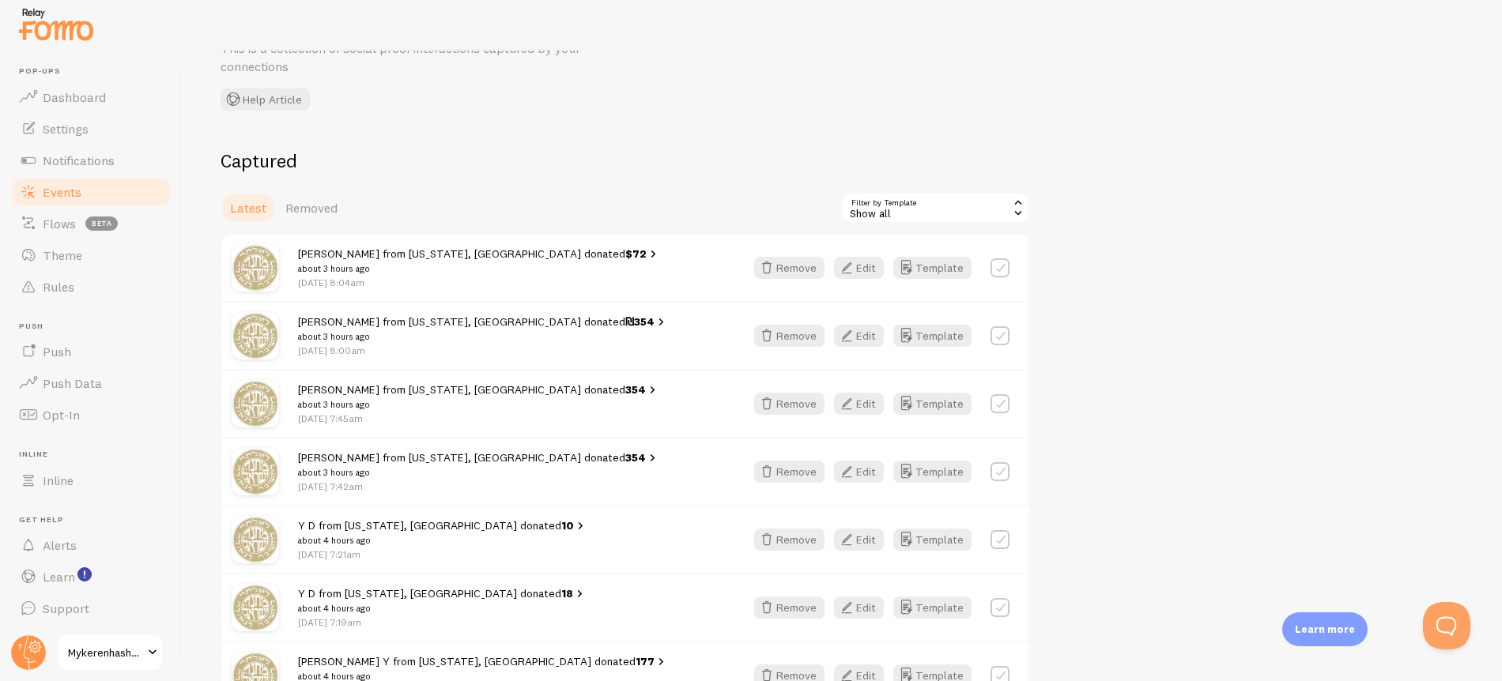
scroll to position [106, 0]
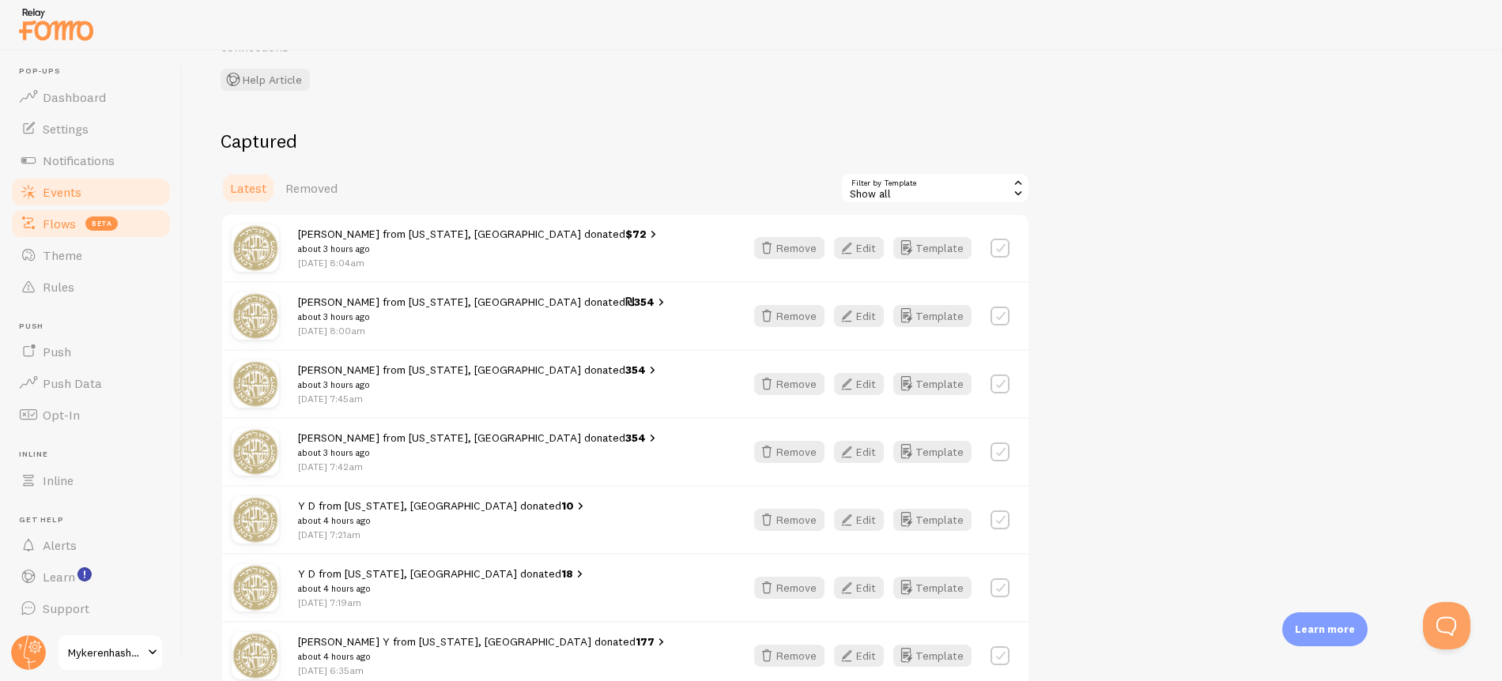
click at [36, 232] on span at bounding box center [28, 223] width 19 height 19
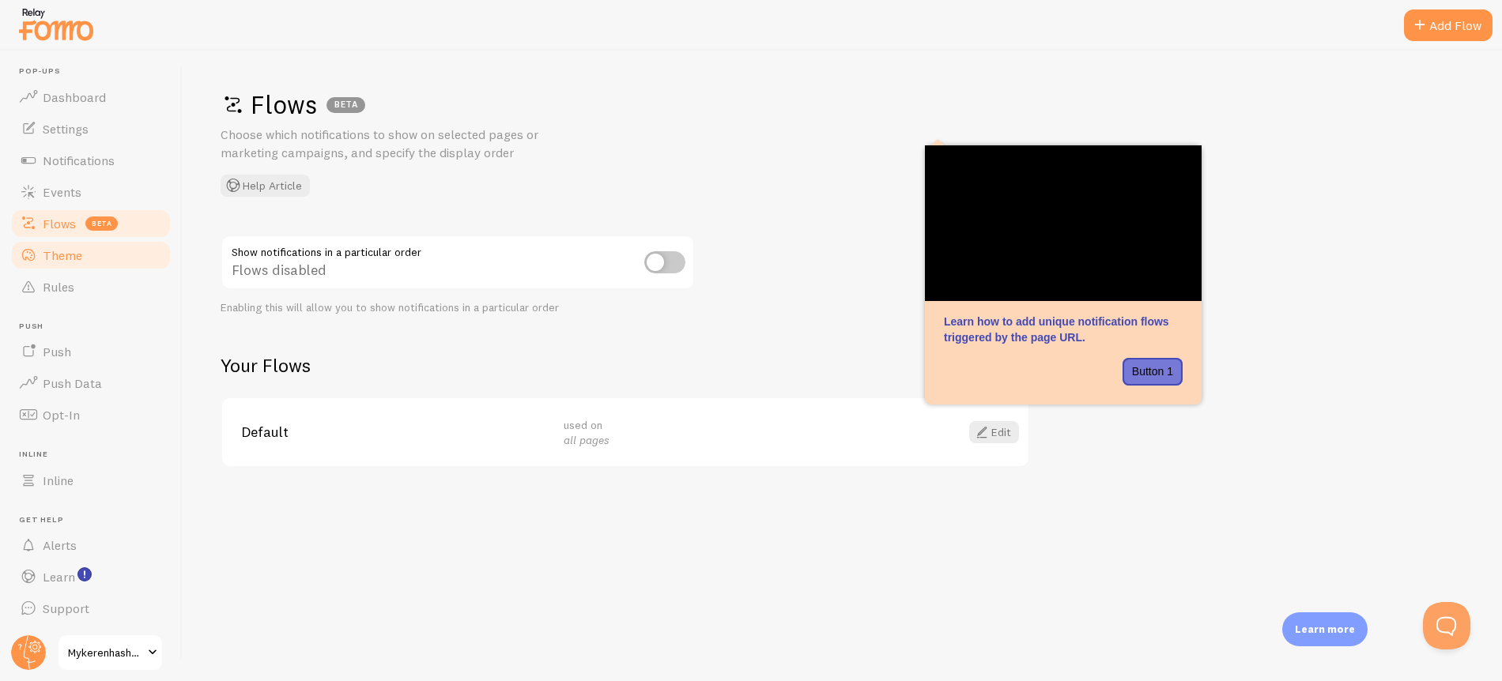
click at [55, 258] on span "Theme" at bounding box center [63, 255] width 40 height 16
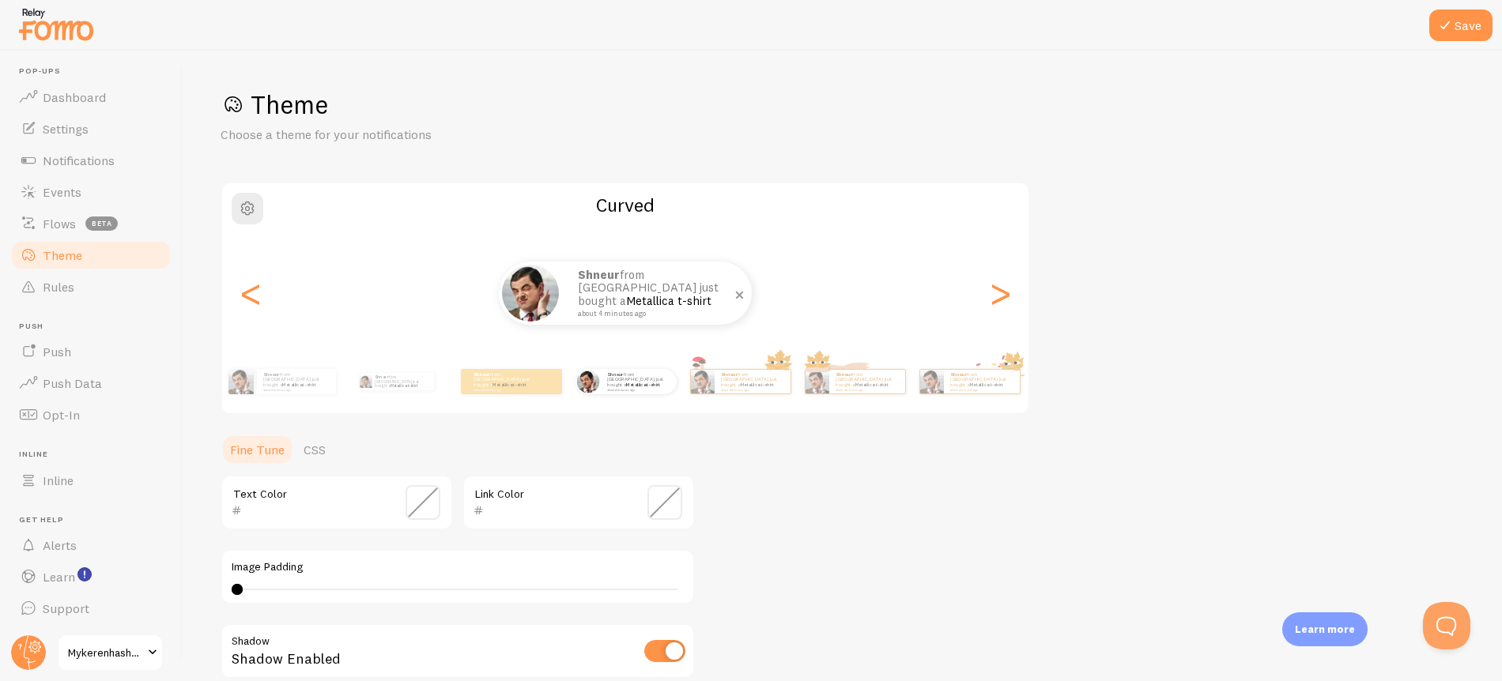
click at [519, 306] on img at bounding box center [530, 293] width 57 height 57
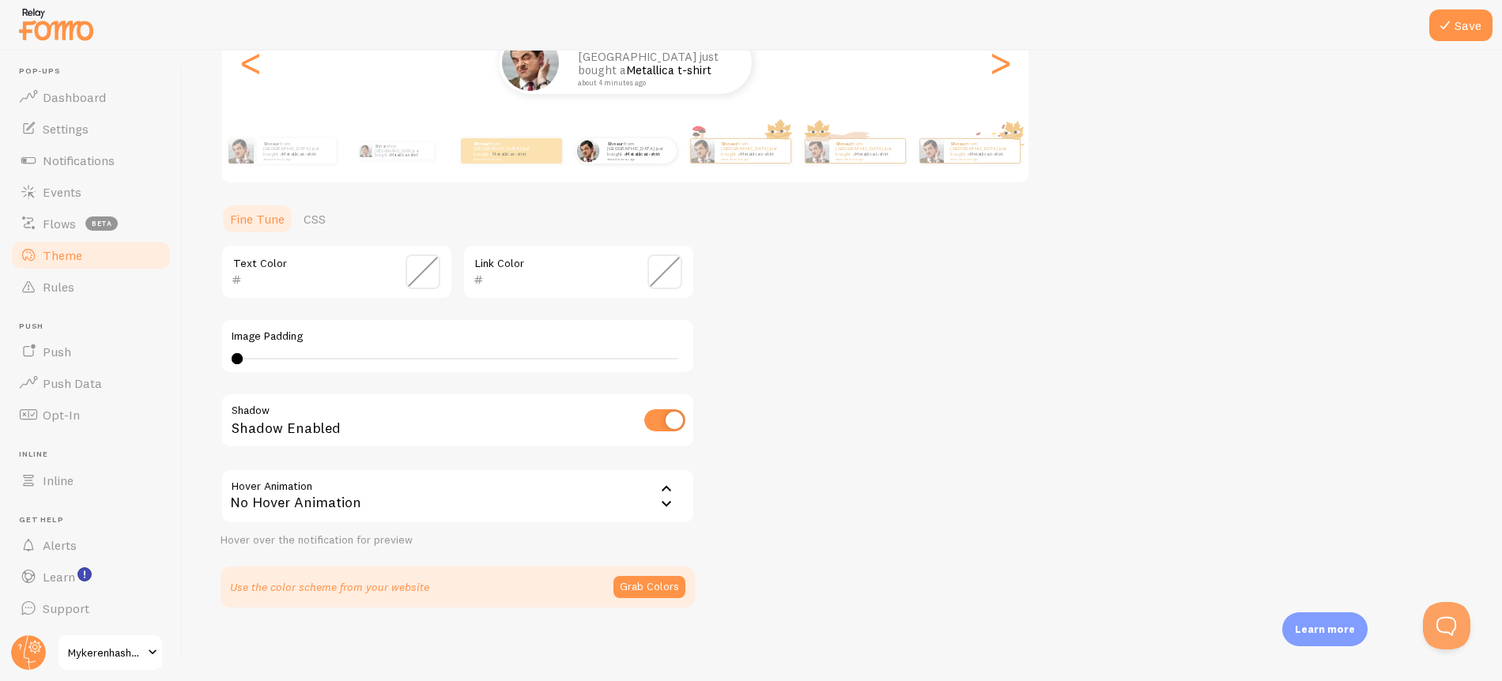
scroll to position [233, 0]
click at [83, 285] on link "Rules" at bounding box center [90, 287] width 163 height 32
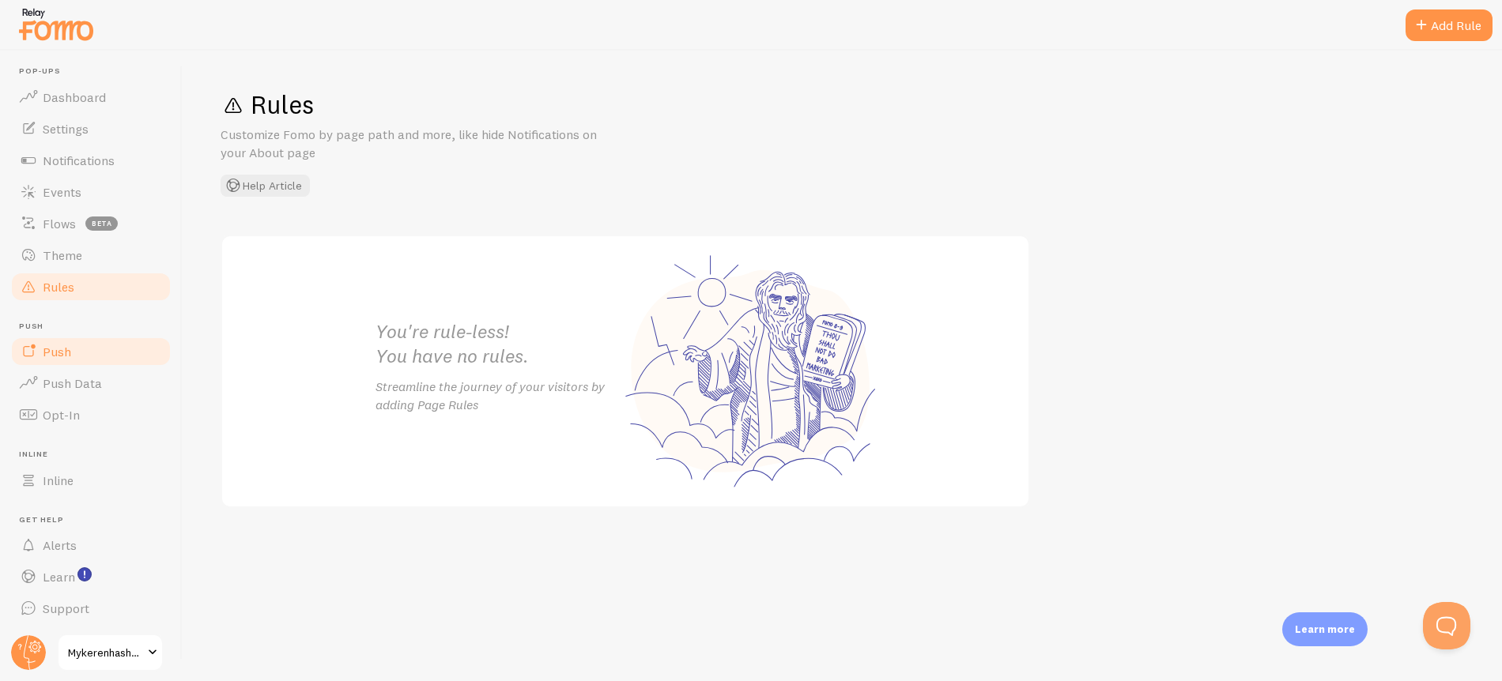
click at [89, 349] on link "Push" at bounding box center [90, 352] width 163 height 32
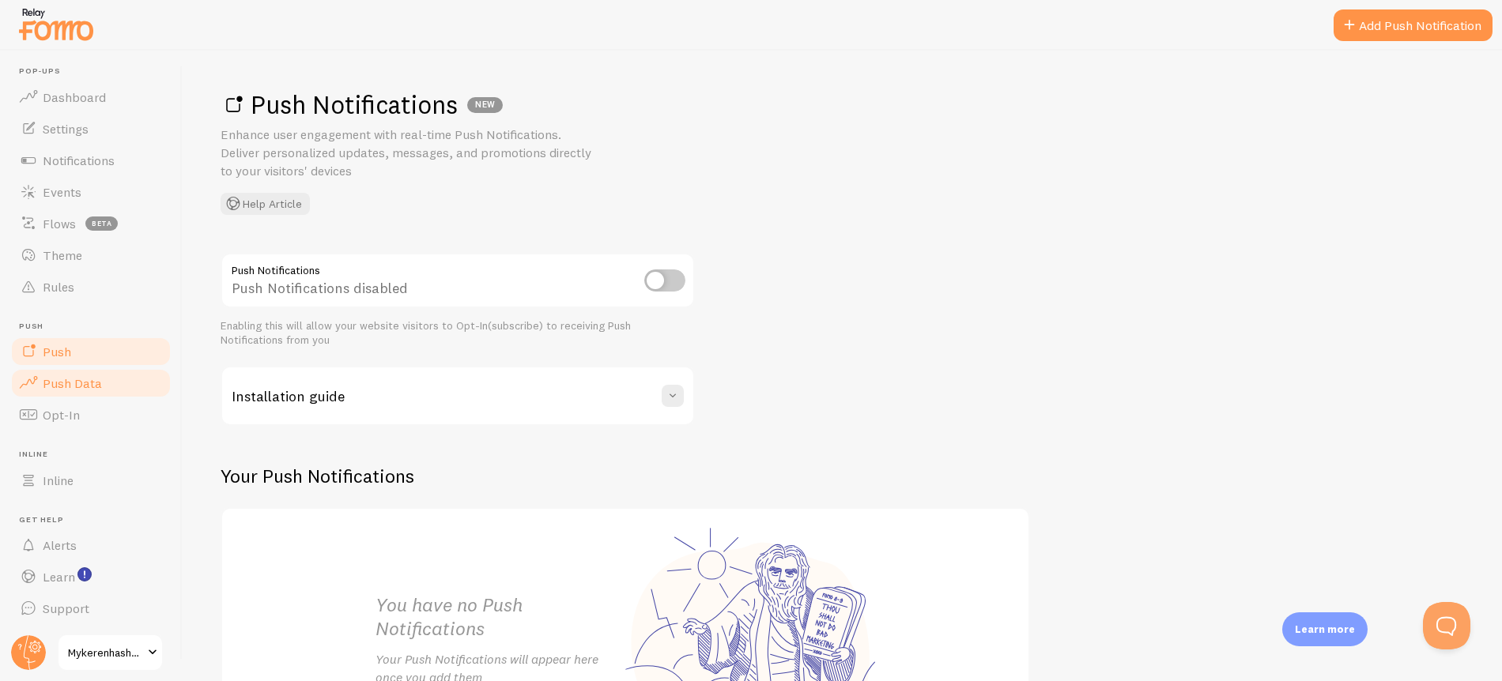
click at [80, 383] on span "Push Data" at bounding box center [72, 383] width 59 height 16
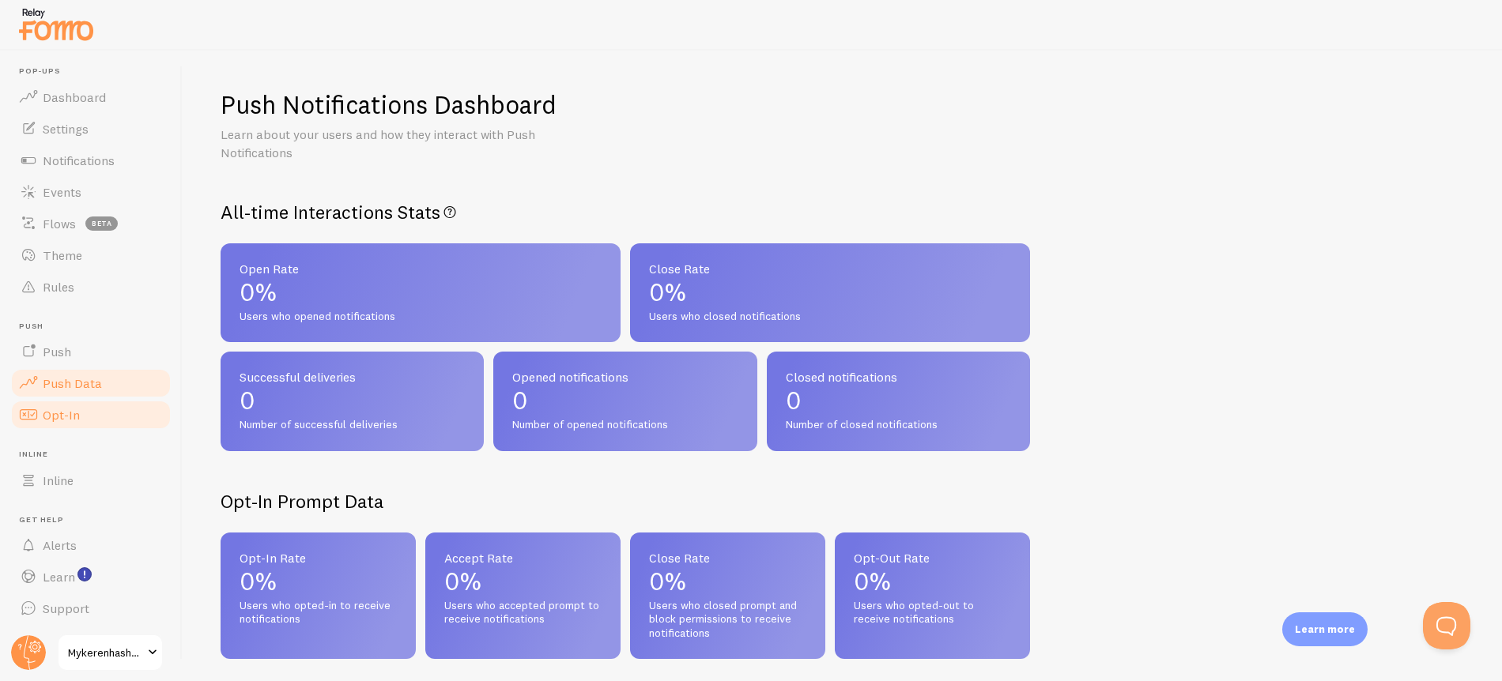
click at [79, 416] on link "Opt-In" at bounding box center [90, 415] width 163 height 32
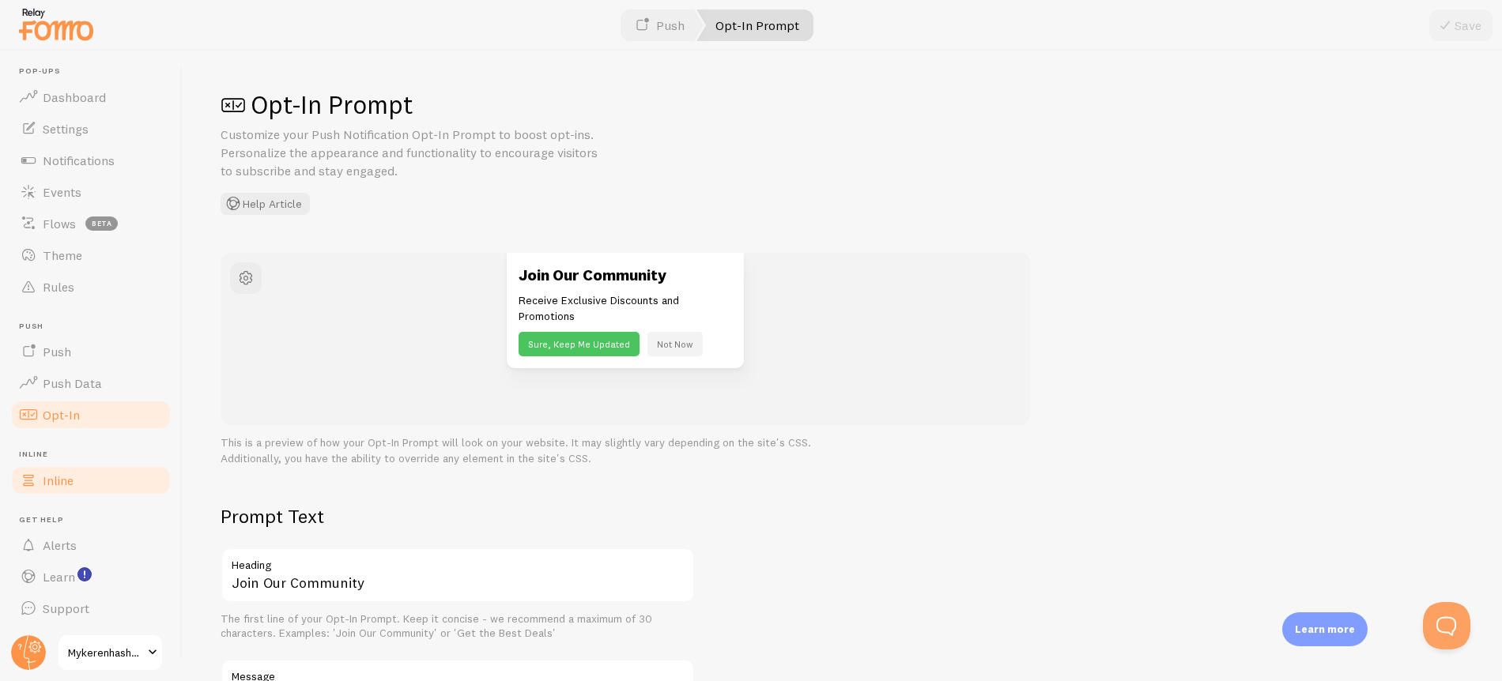
click at [97, 477] on link "Inline" at bounding box center [90, 481] width 163 height 32
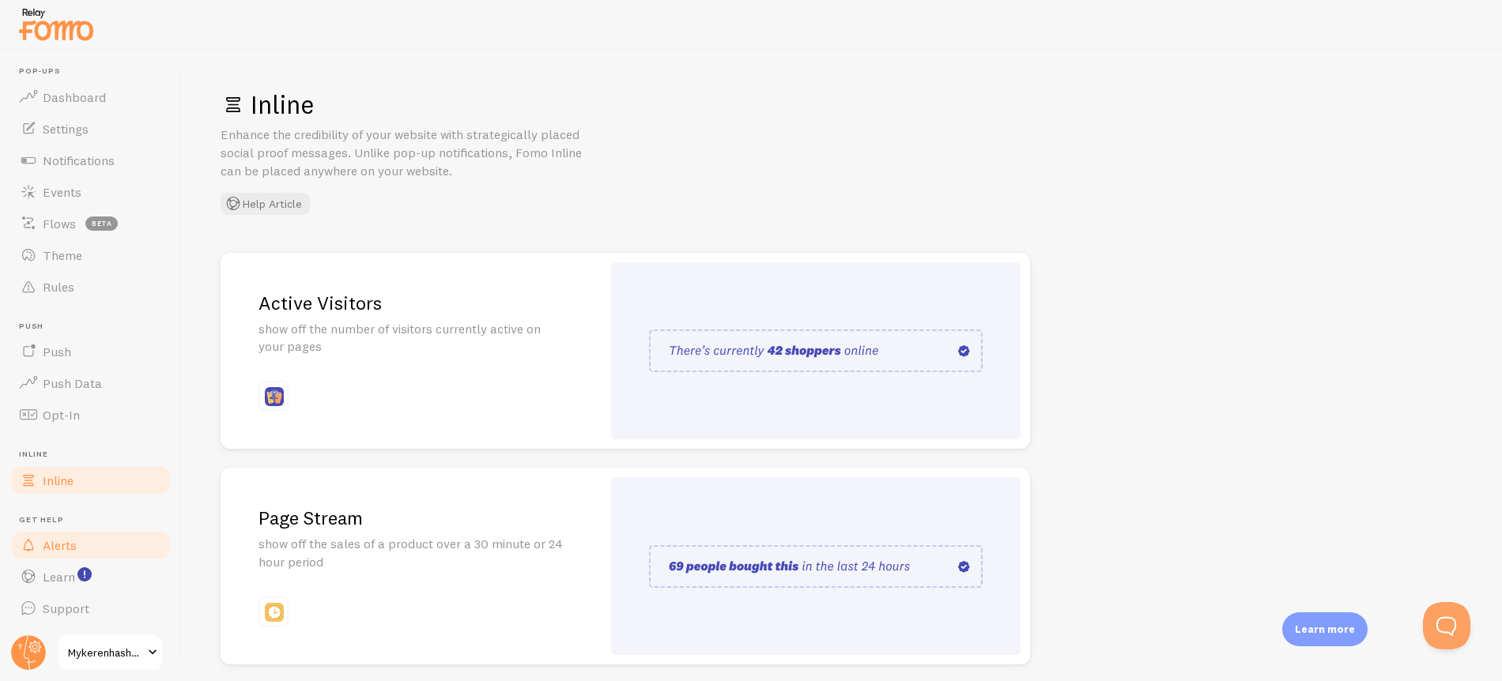
click at [69, 542] on span "Alerts" at bounding box center [60, 545] width 34 height 16
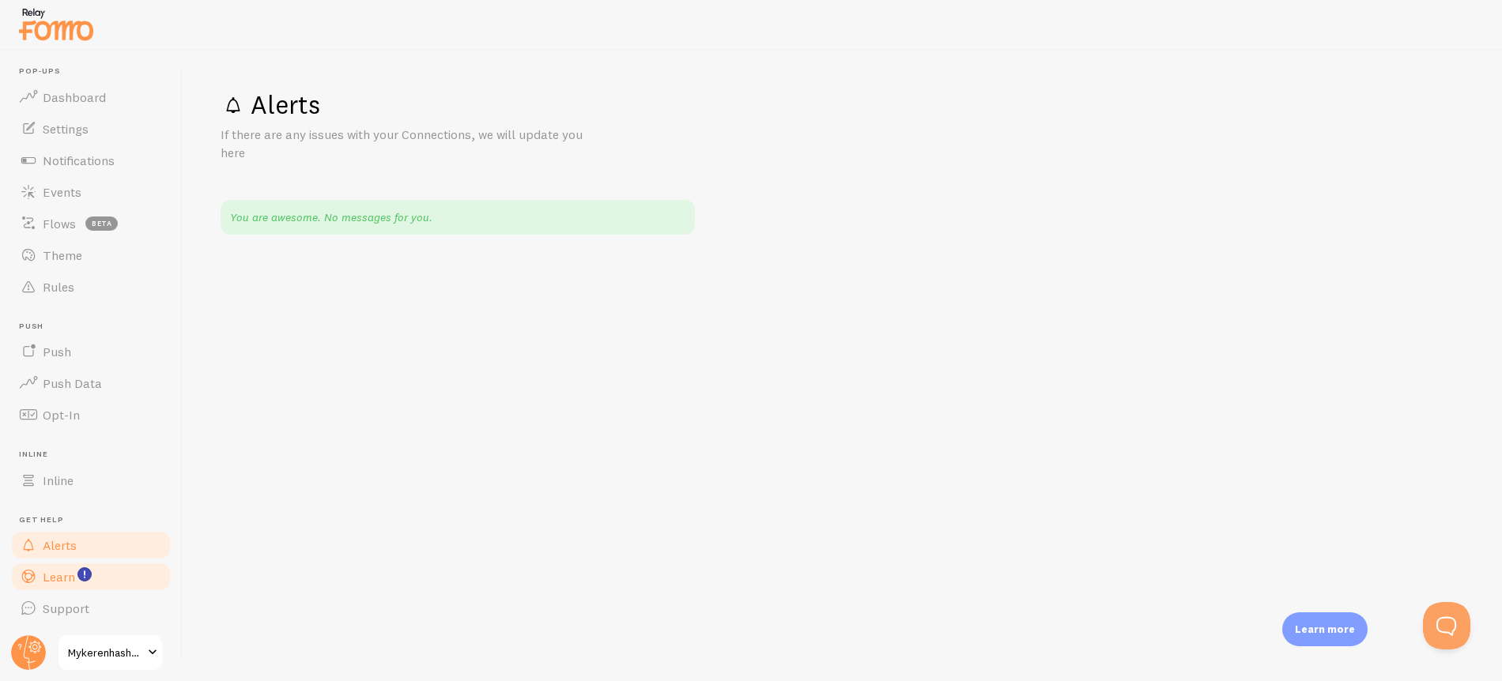
click at [61, 577] on span "Learn" at bounding box center [59, 577] width 32 height 16
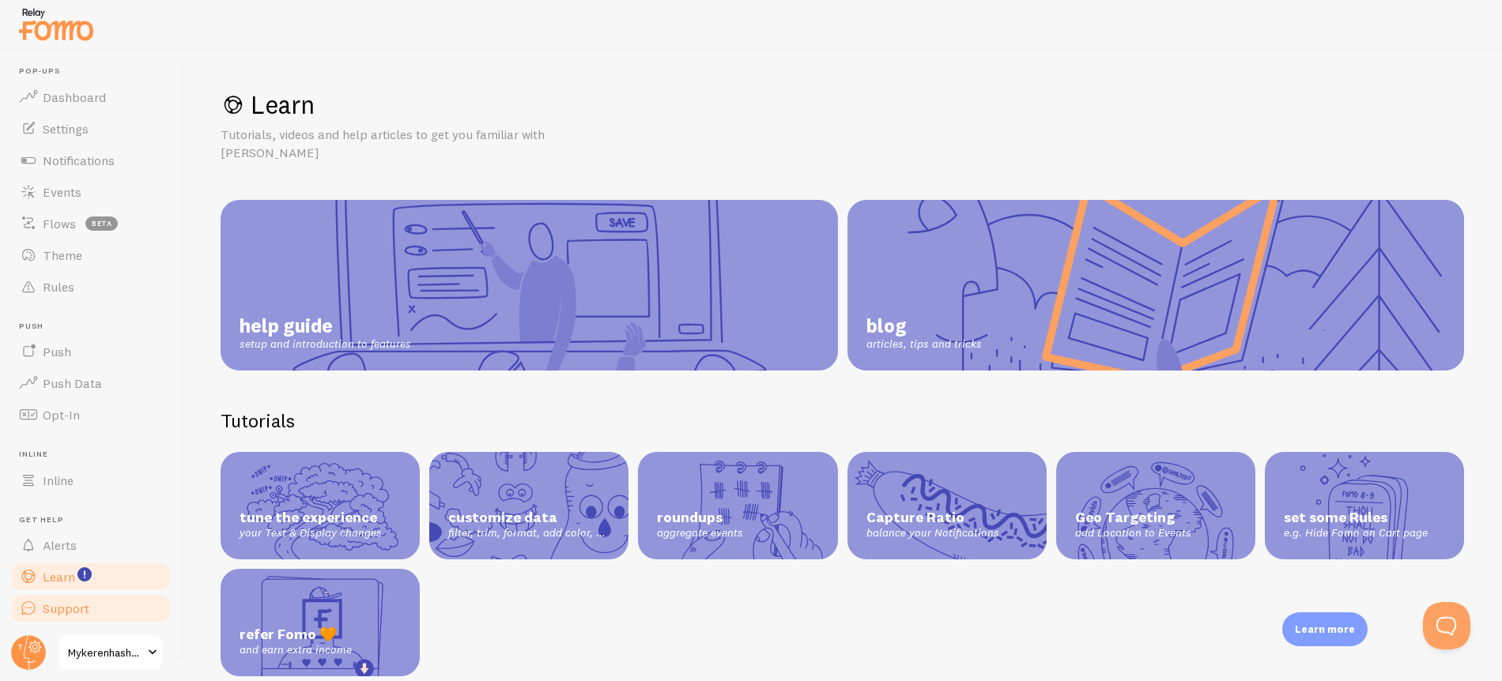
click at [62, 611] on span "Support" at bounding box center [66, 609] width 47 height 16
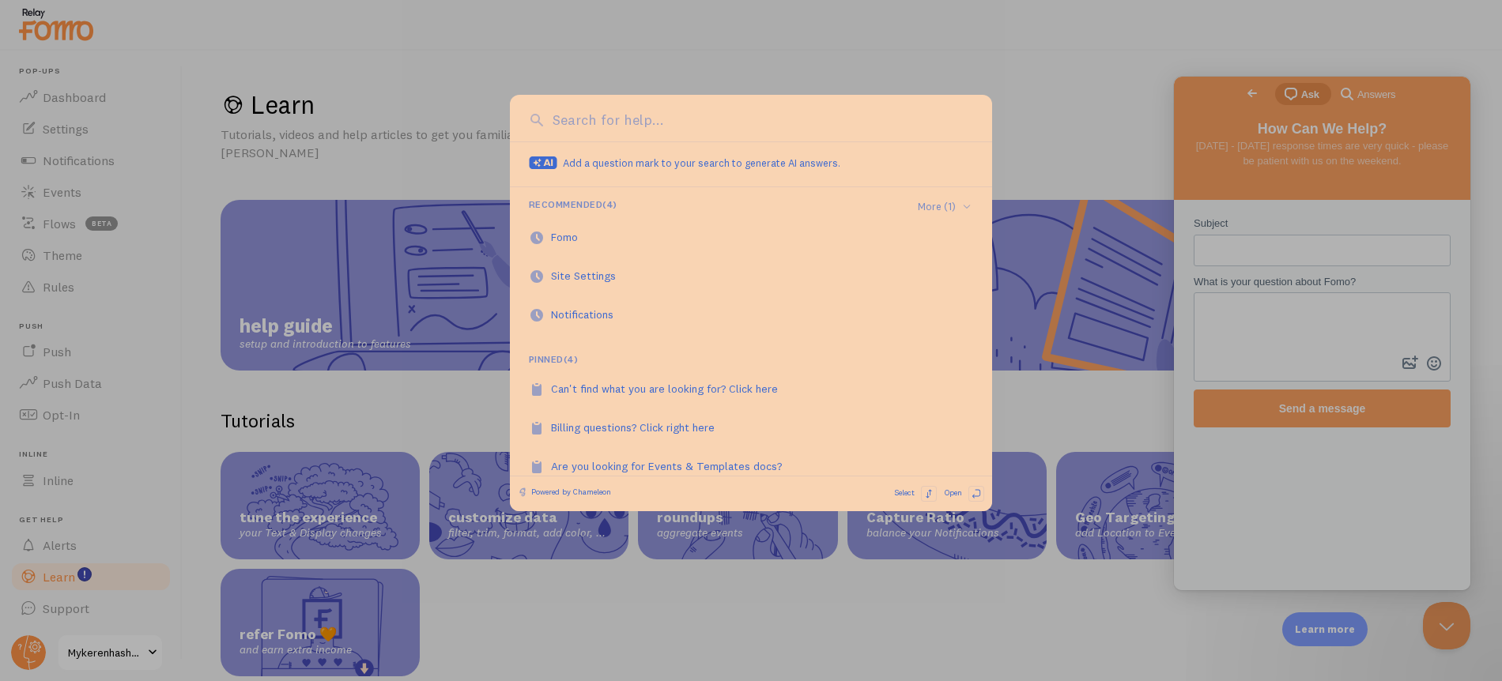
click at [679, 66] on div at bounding box center [751, 340] width 1502 height 681
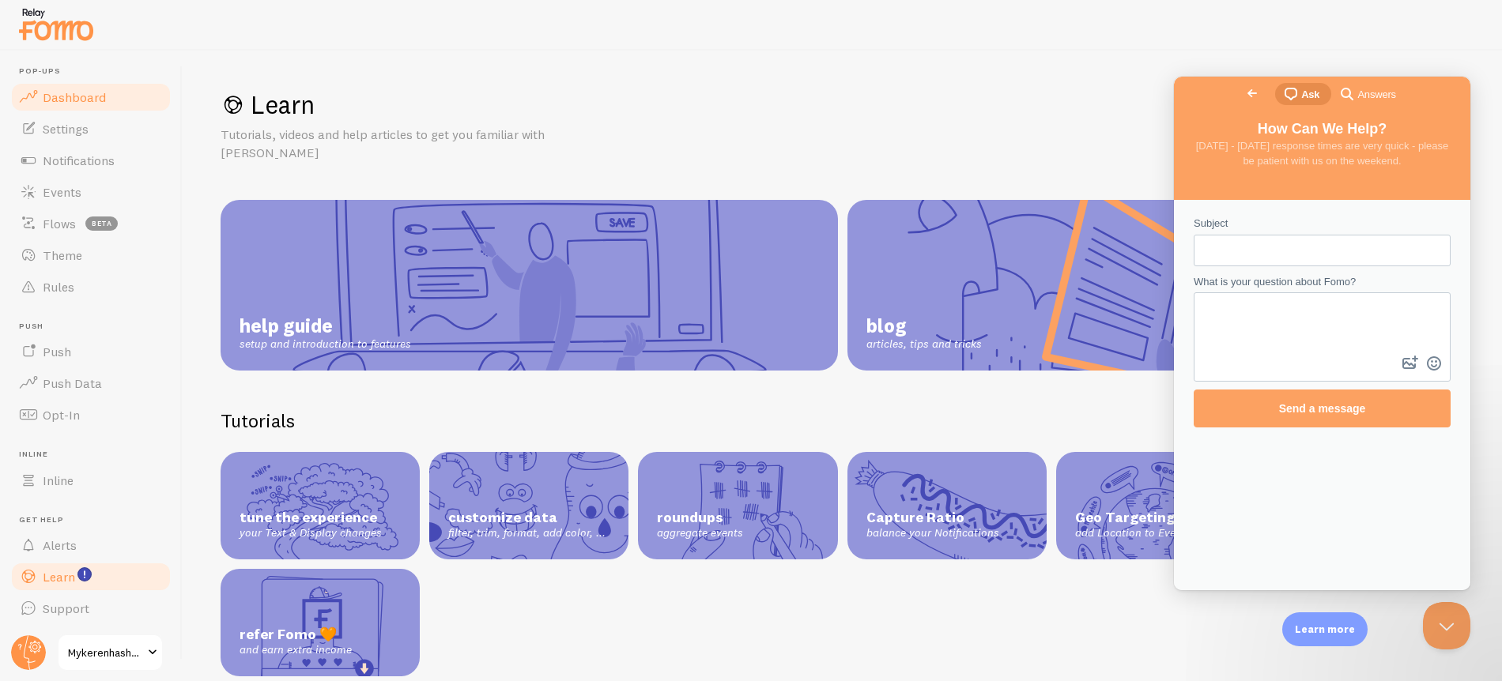
click at [99, 102] on span "Dashboard" at bounding box center [74, 97] width 63 height 16
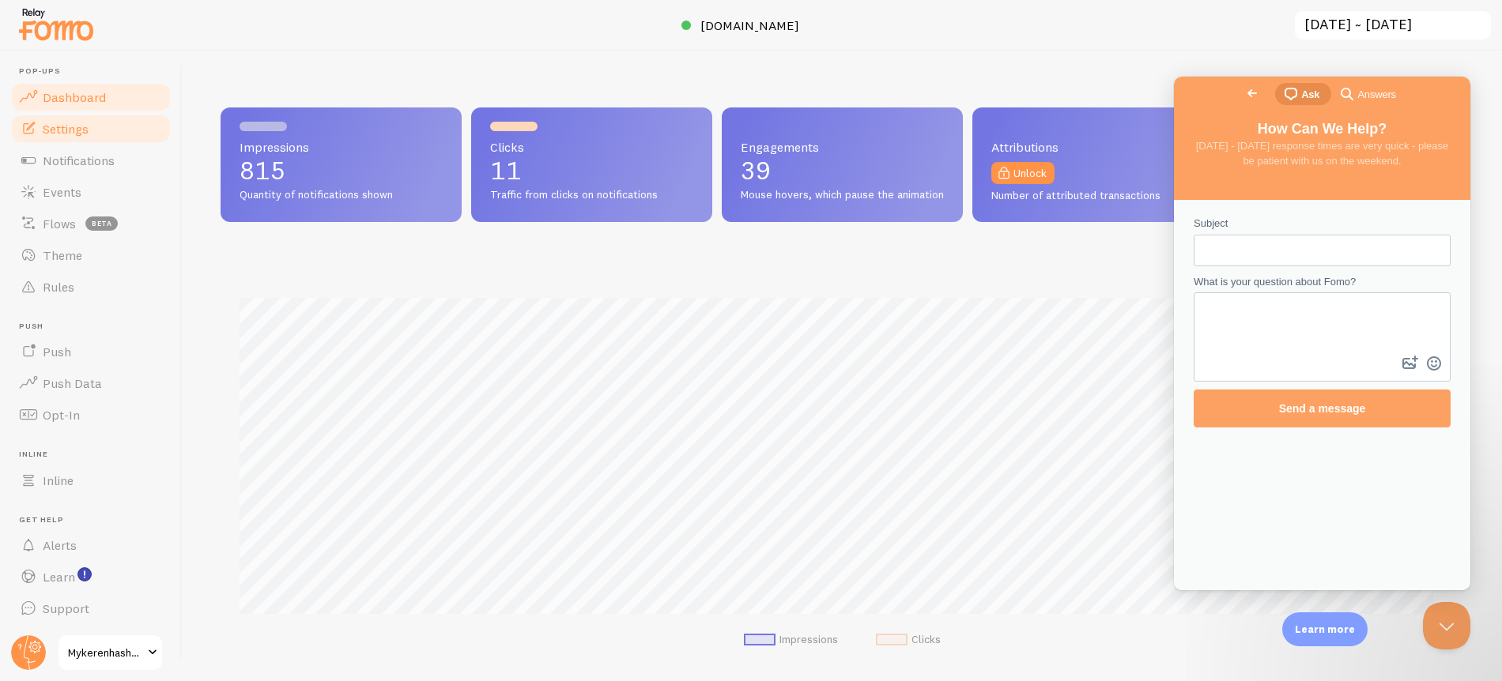
scroll to position [415, 1231]
click at [93, 122] on link "Settings" at bounding box center [90, 129] width 163 height 32
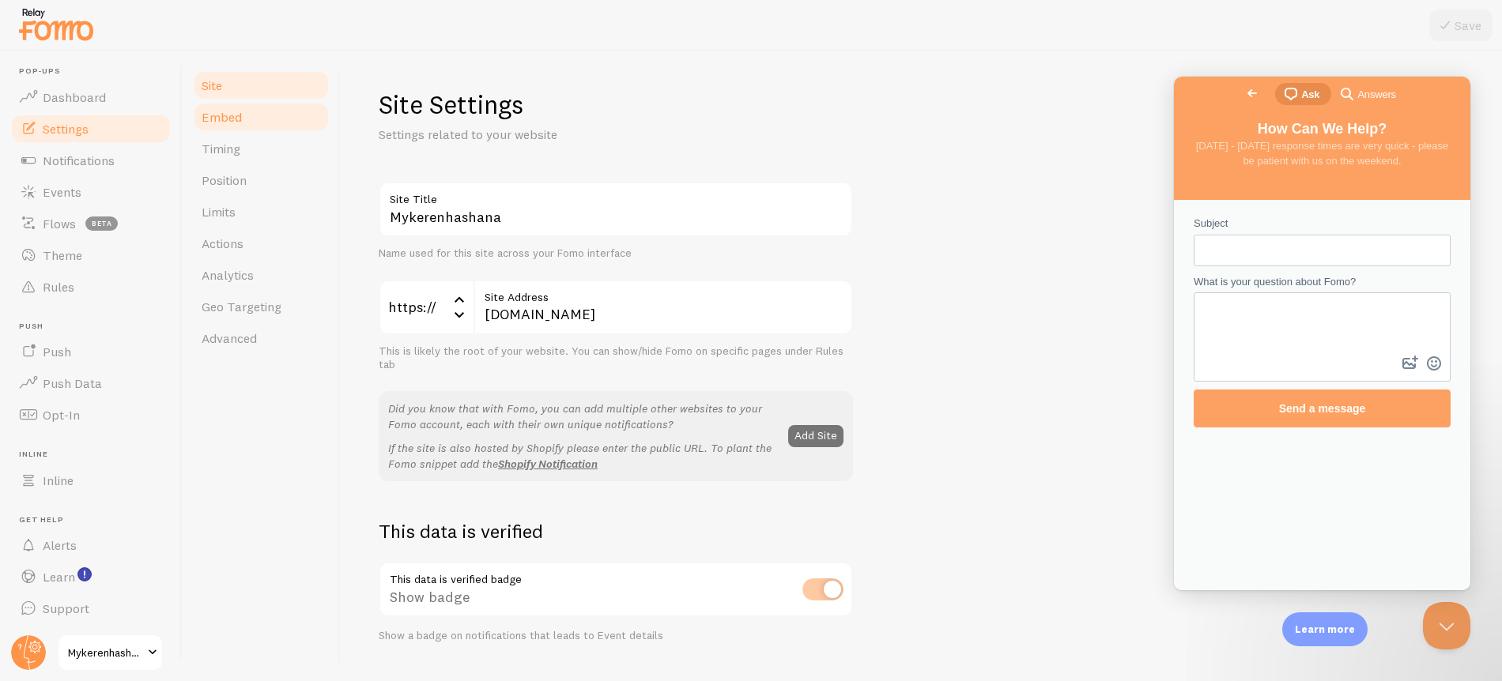
click at [265, 119] on link "Embed" at bounding box center [261, 117] width 138 height 32
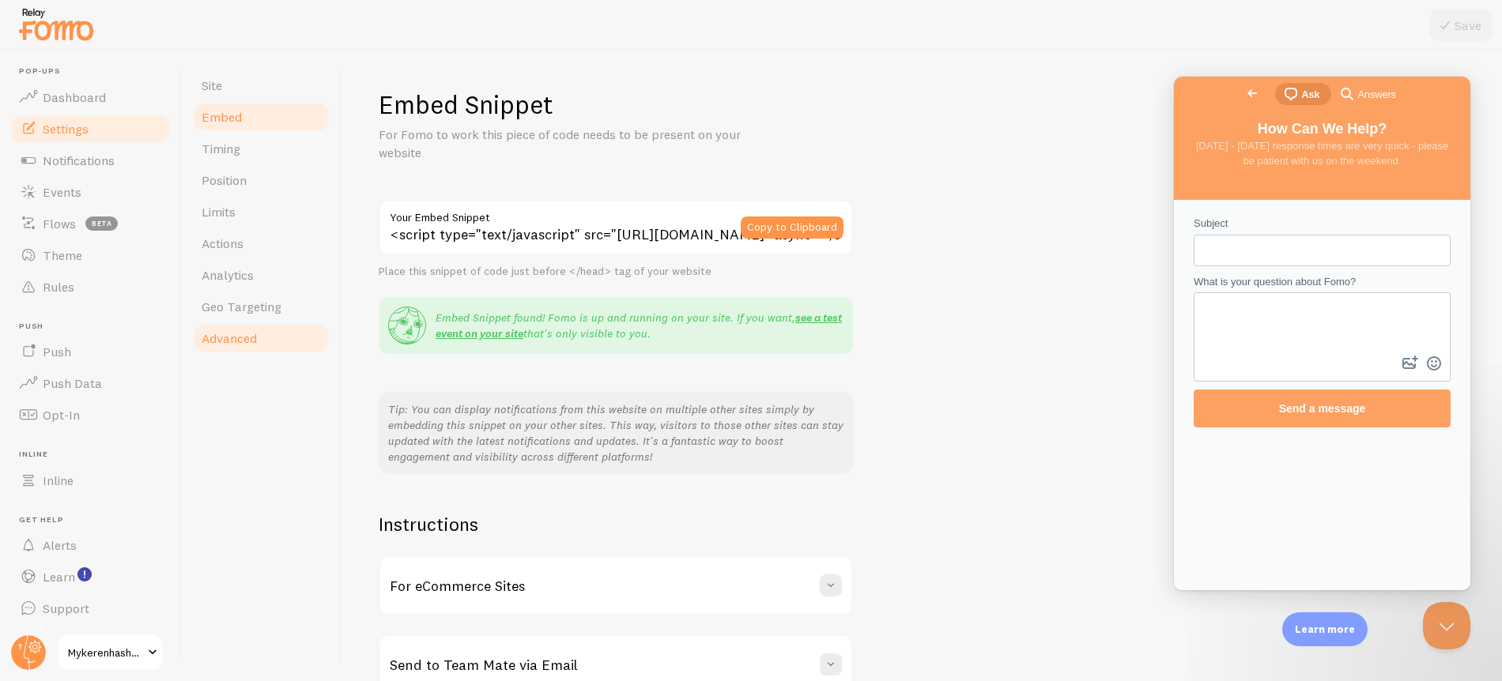
click at [256, 330] on span "Advanced" at bounding box center [229, 338] width 55 height 16
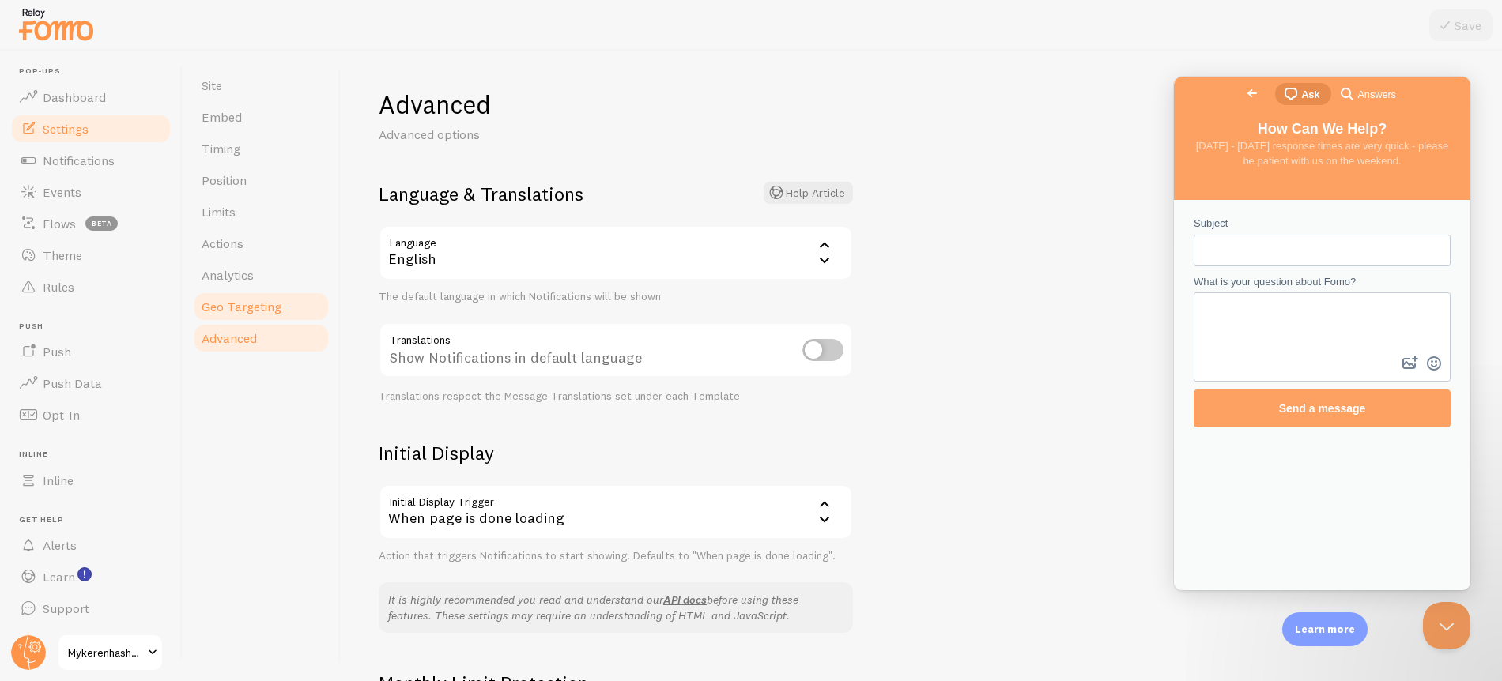
click at [263, 301] on span "Geo Targeting" at bounding box center [242, 307] width 80 height 16
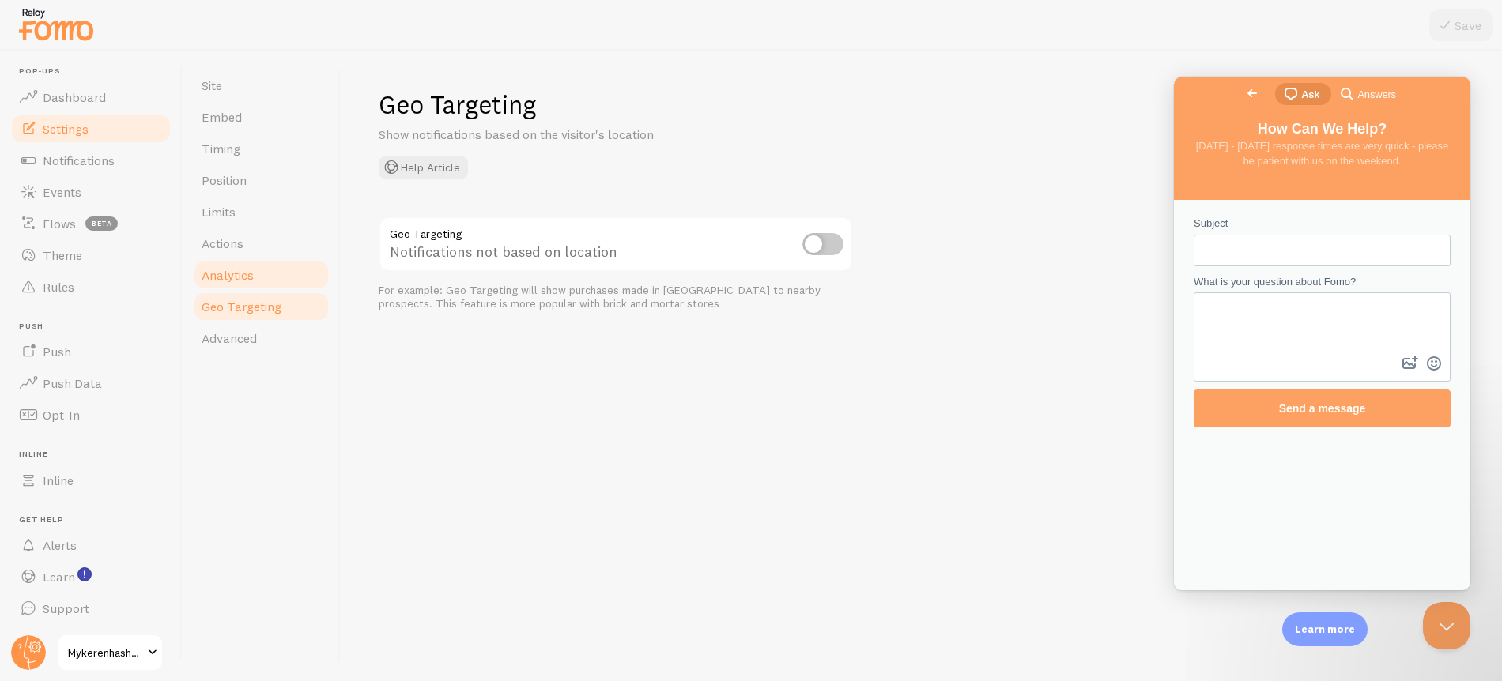
click at [262, 277] on link "Analytics" at bounding box center [261, 275] width 138 height 32
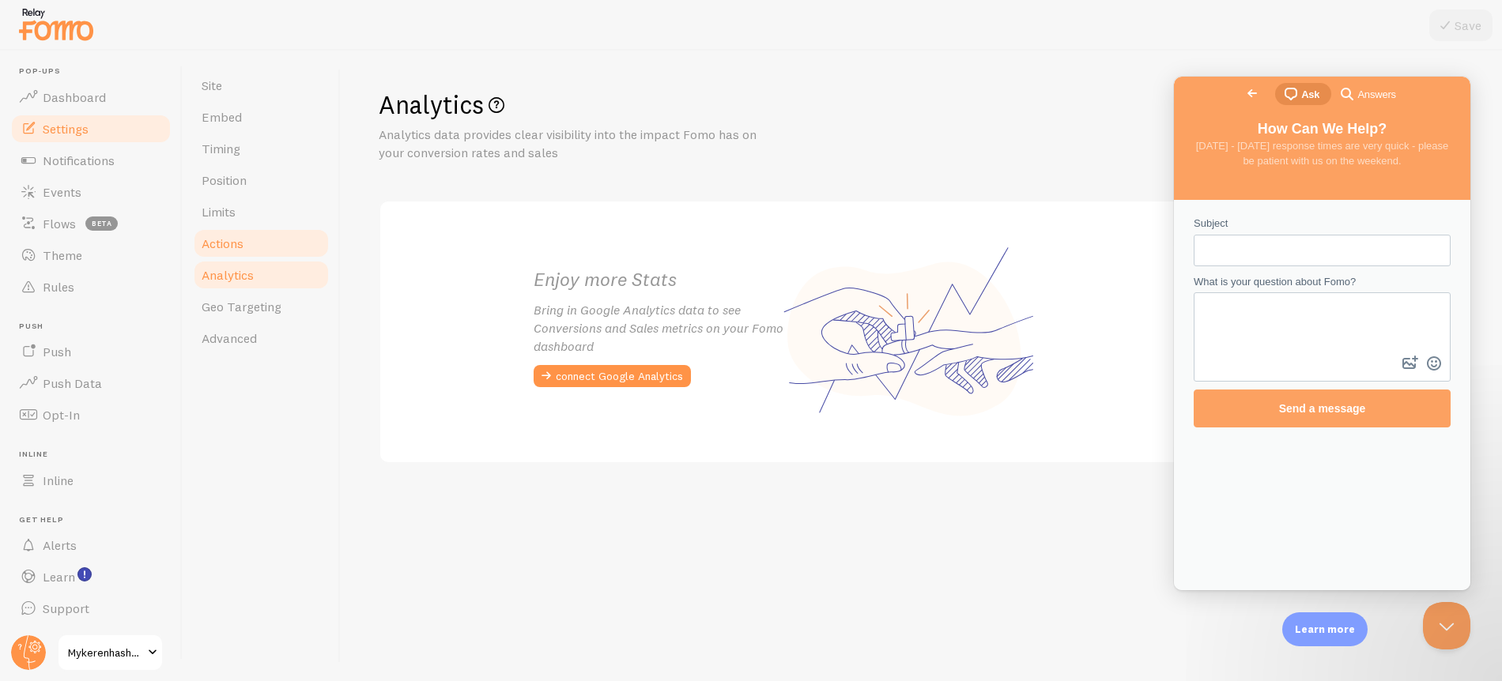
click at [257, 251] on link "Actions" at bounding box center [261, 244] width 138 height 32
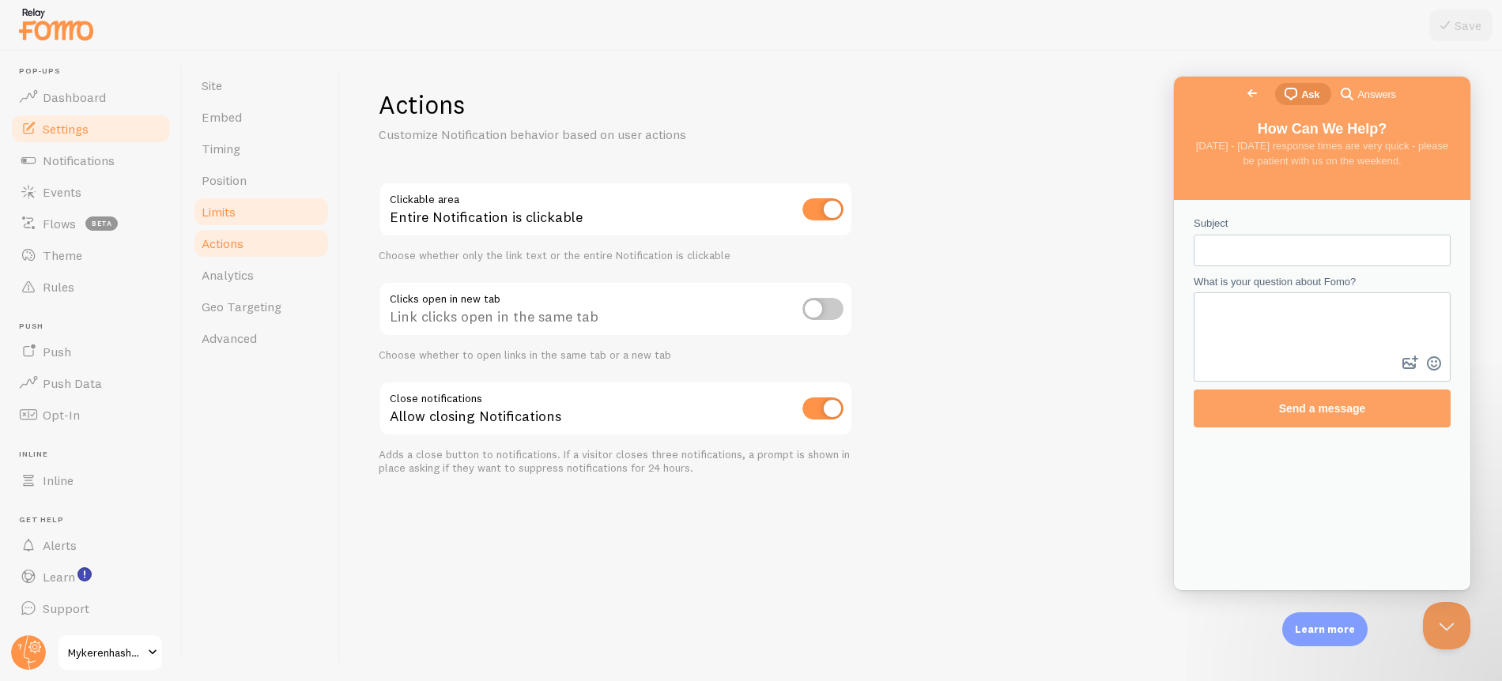
click at [257, 218] on link "Limits" at bounding box center [261, 212] width 138 height 32
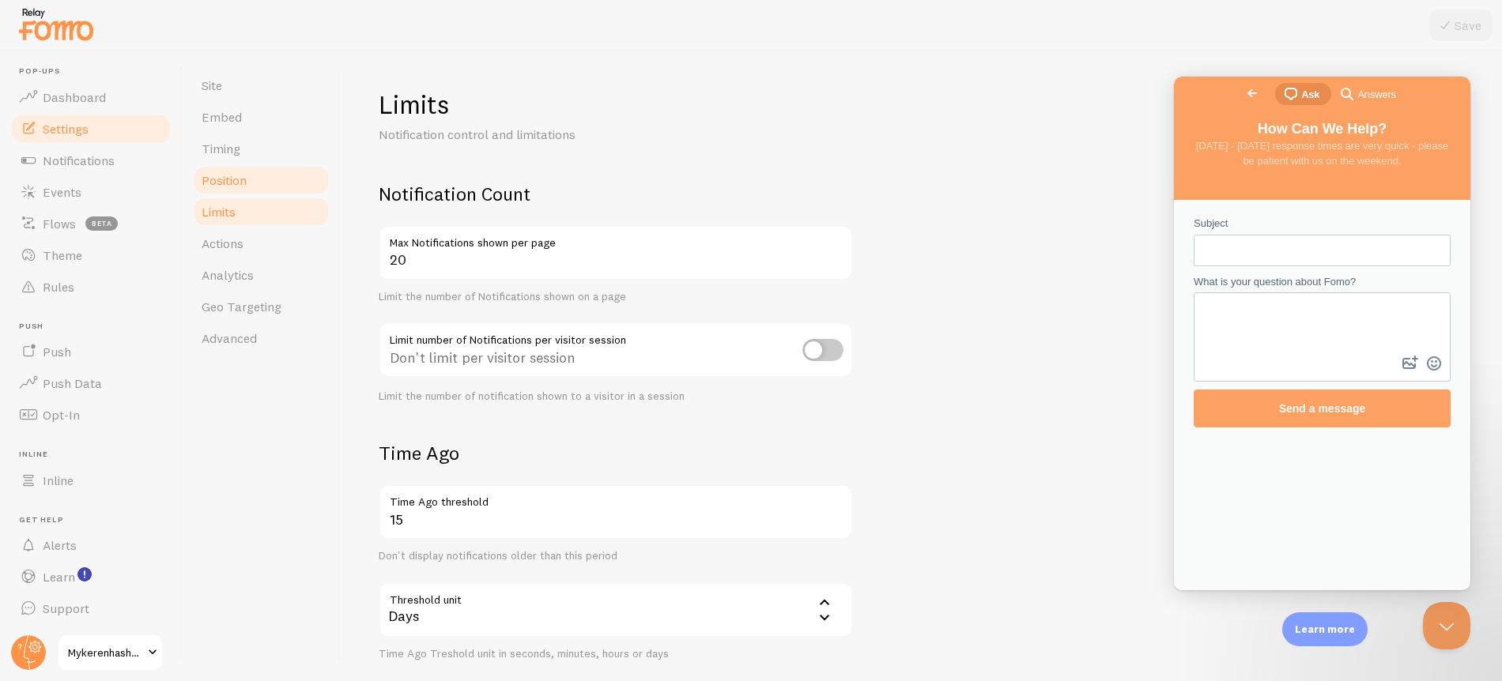
click at [258, 187] on link "Position" at bounding box center [261, 180] width 138 height 32
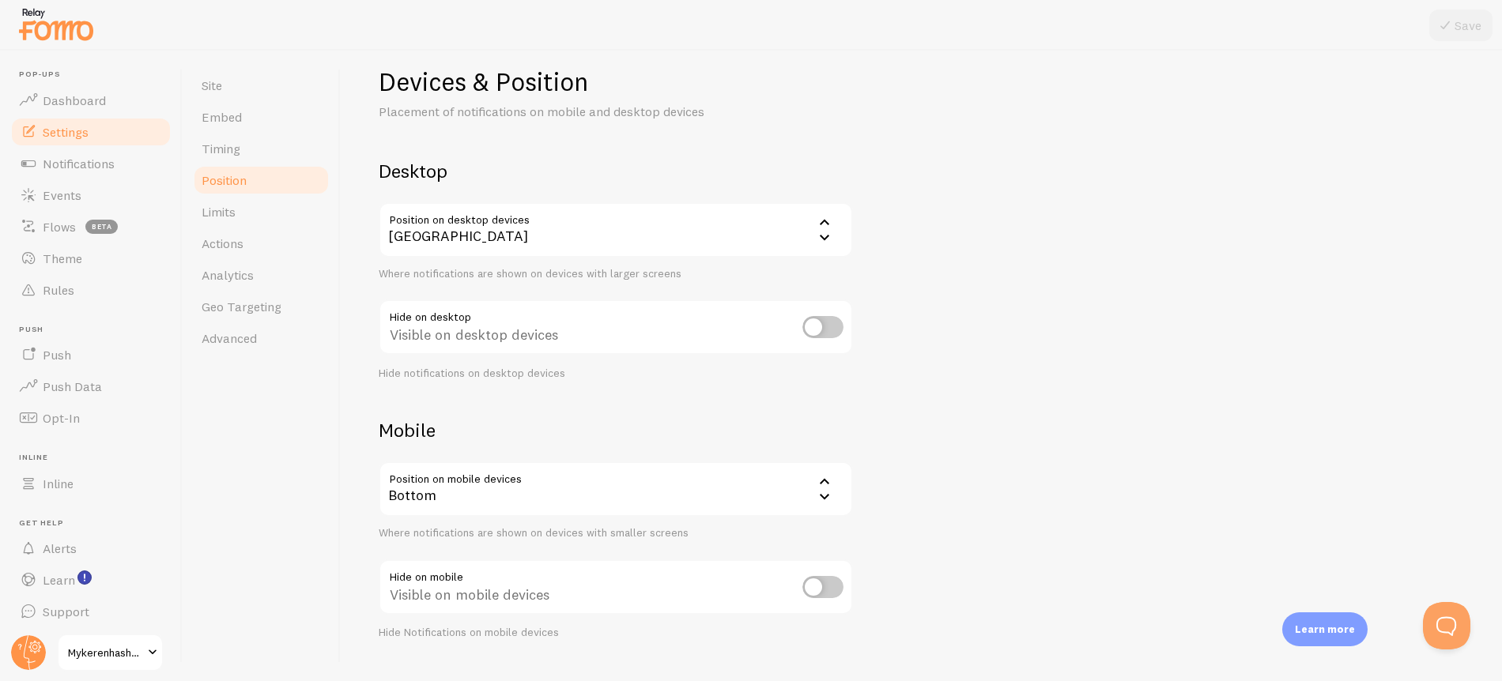
scroll to position [24, 0]
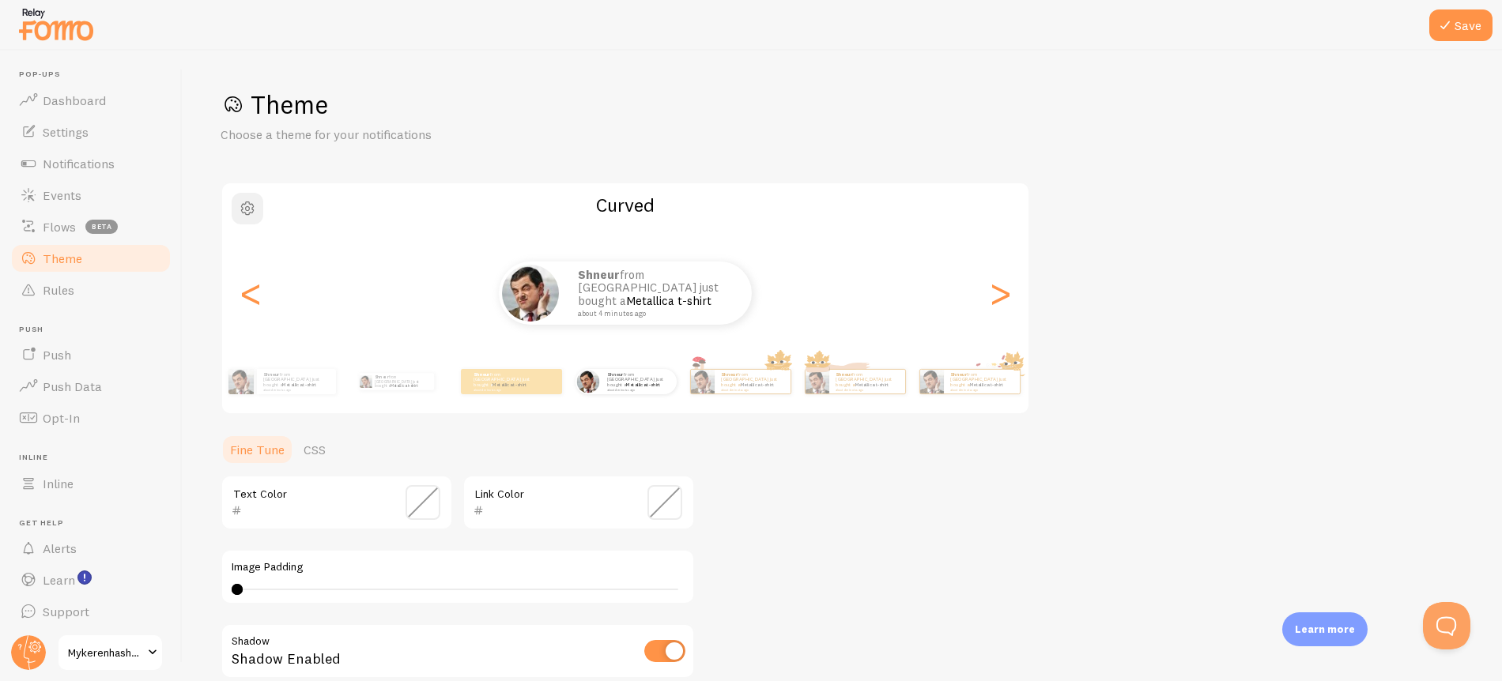
click at [245, 205] on span "button" at bounding box center [247, 208] width 19 height 19
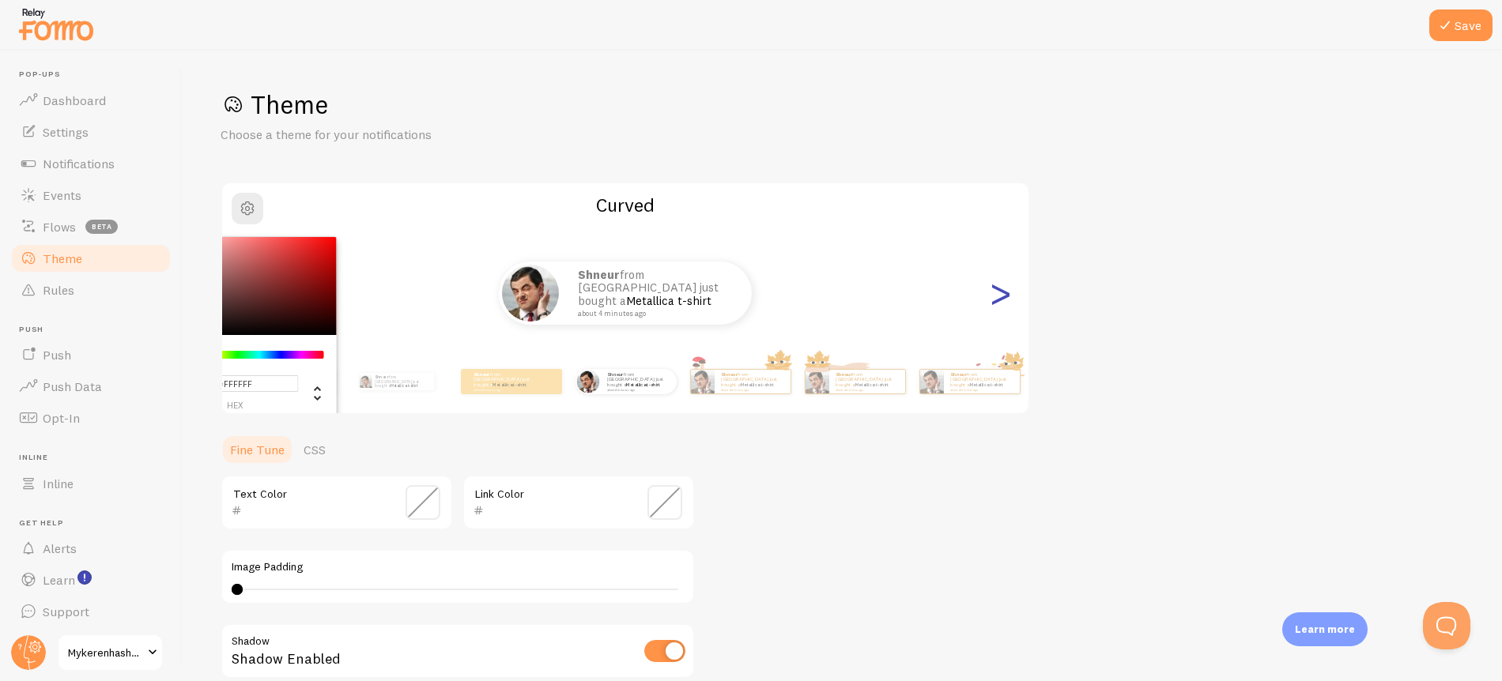
click at [1009, 301] on div ">" at bounding box center [999, 293] width 19 height 114
type input "0"
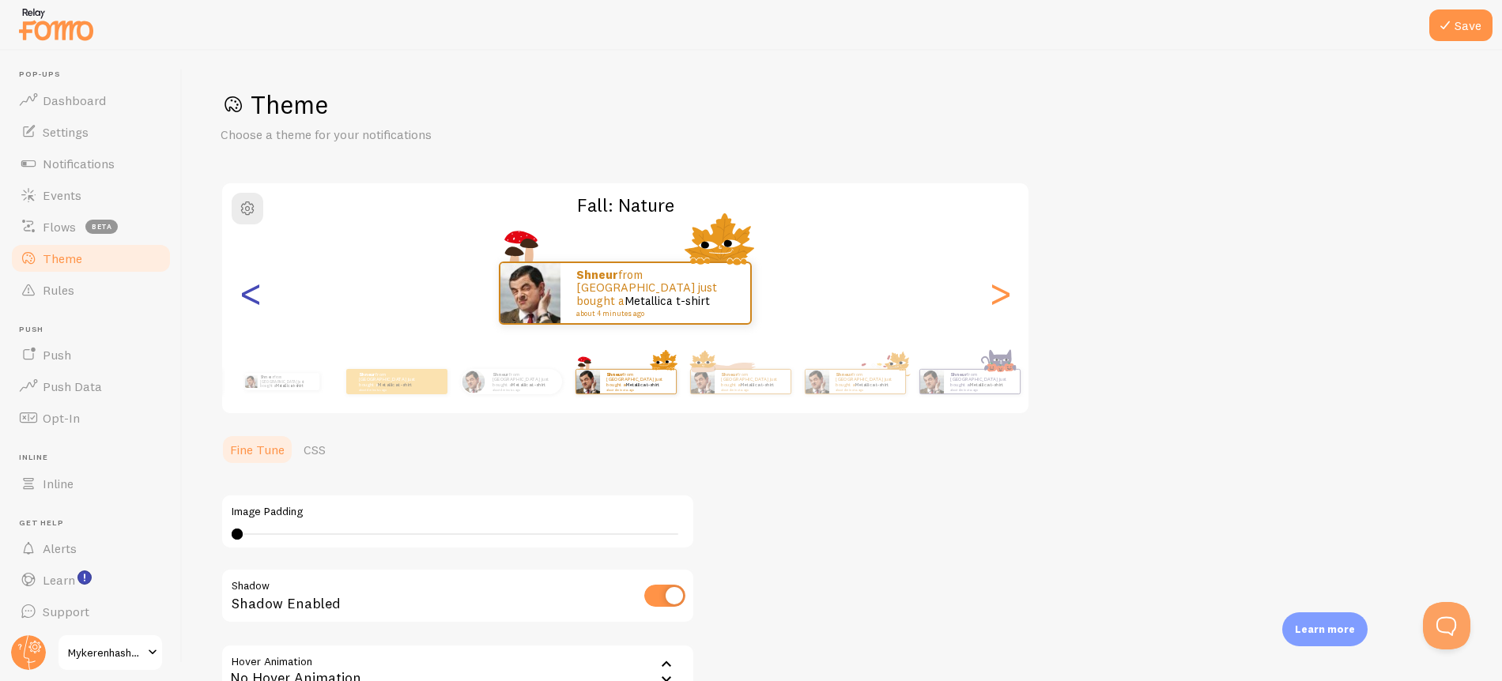
click at [258, 300] on div "<" at bounding box center [250, 293] width 19 height 114
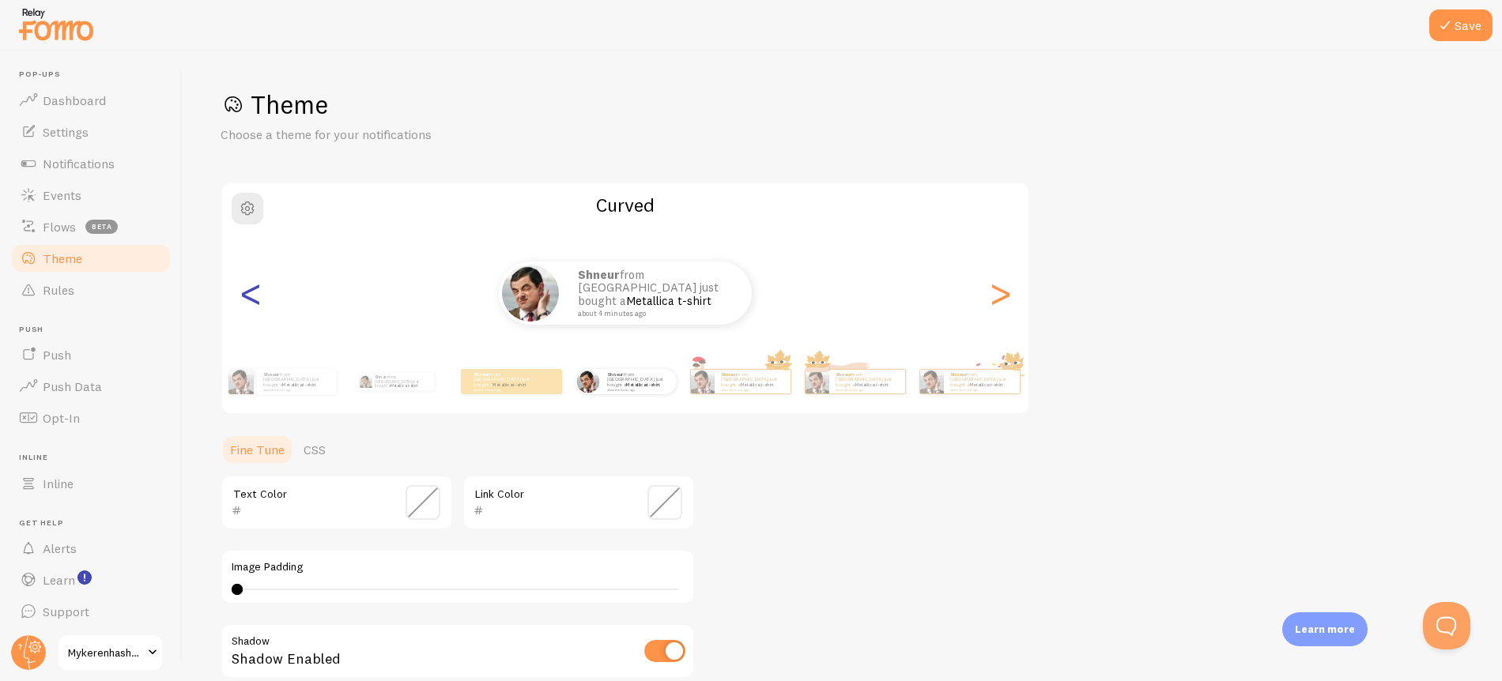
click at [254, 298] on div "<" at bounding box center [250, 293] width 19 height 114
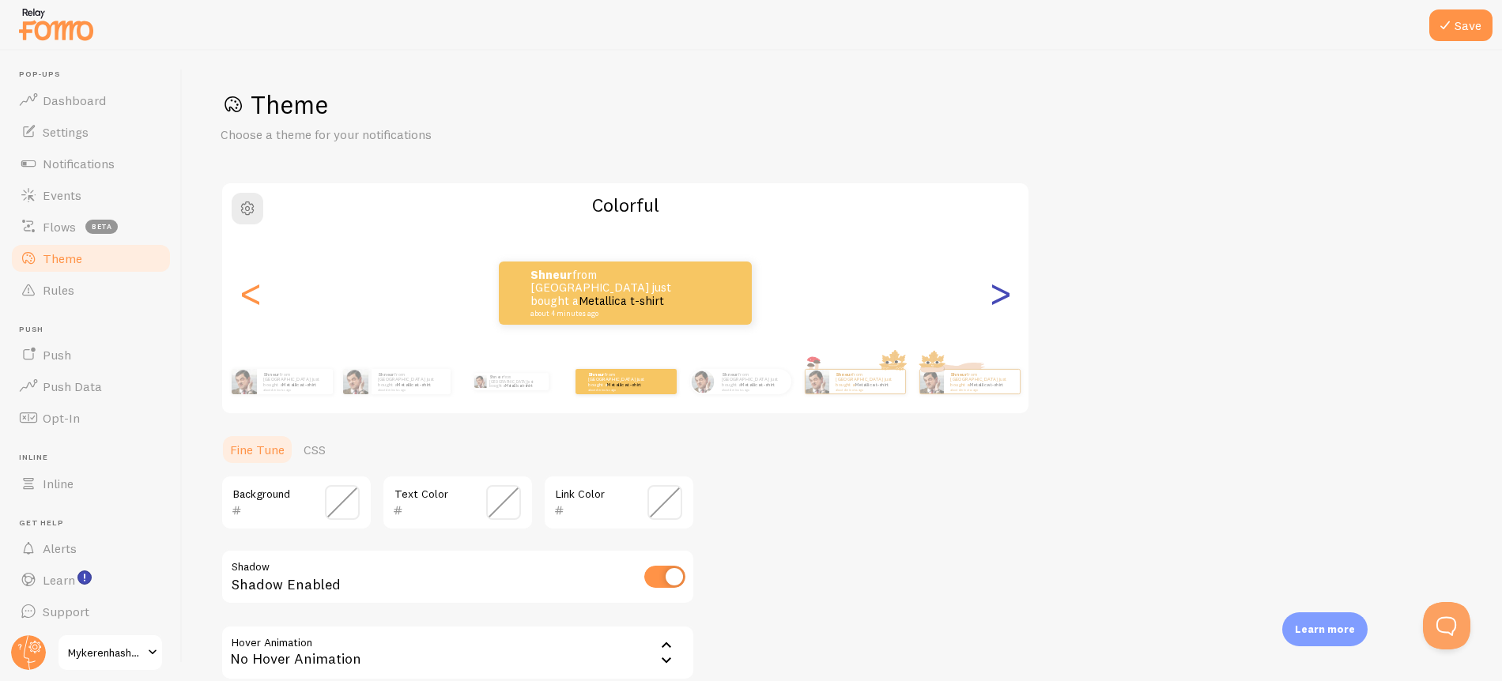
click at [1000, 299] on div ">" at bounding box center [999, 293] width 19 height 114
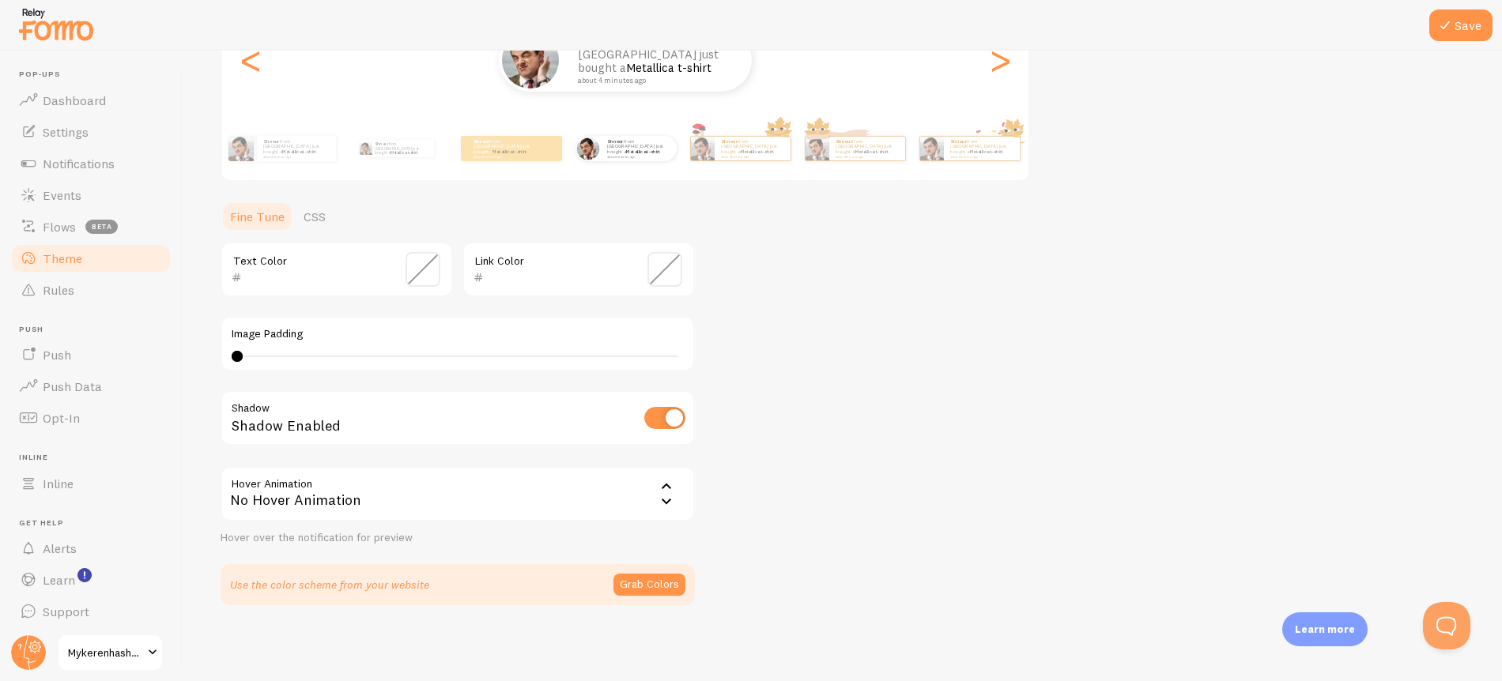
scroll to position [3, 0]
click at [128, 648] on span "Mykerenhashana" at bounding box center [105, 652] width 75 height 19
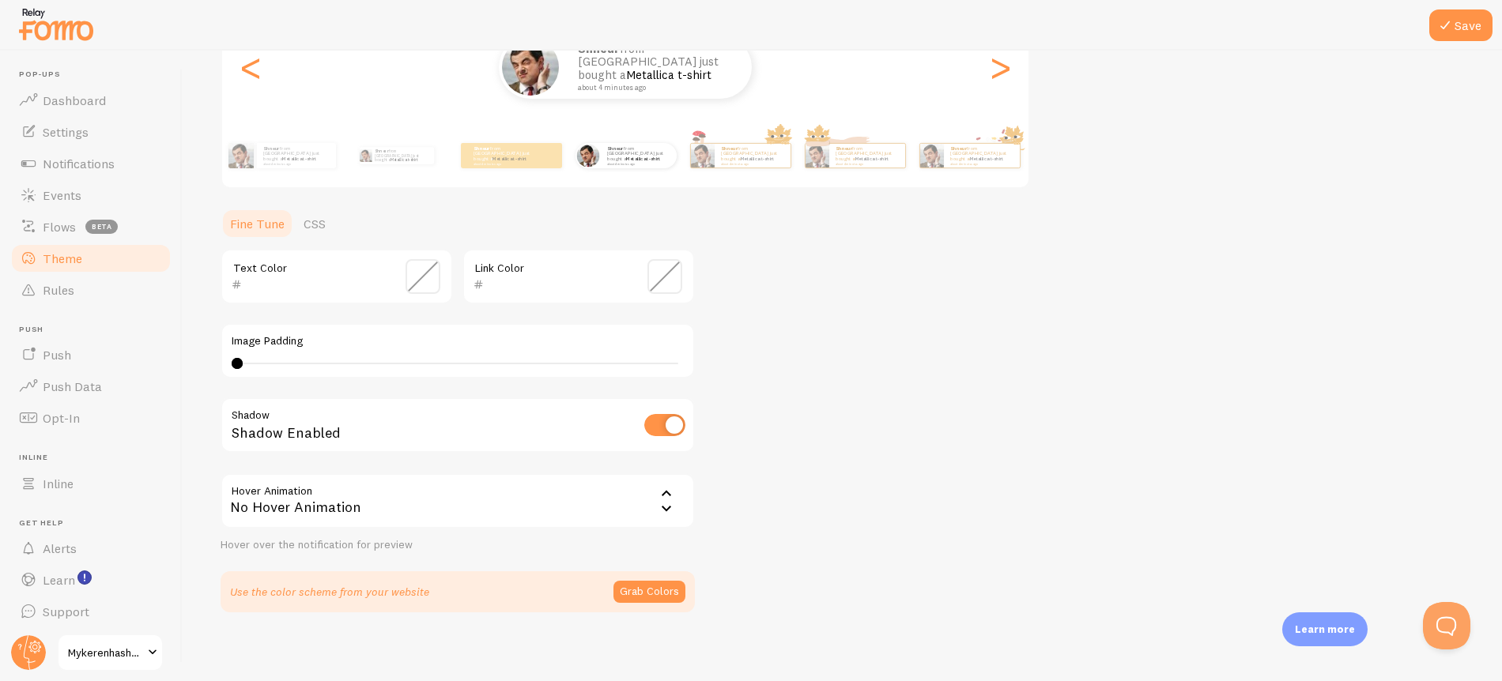
scroll to position [233, 0]
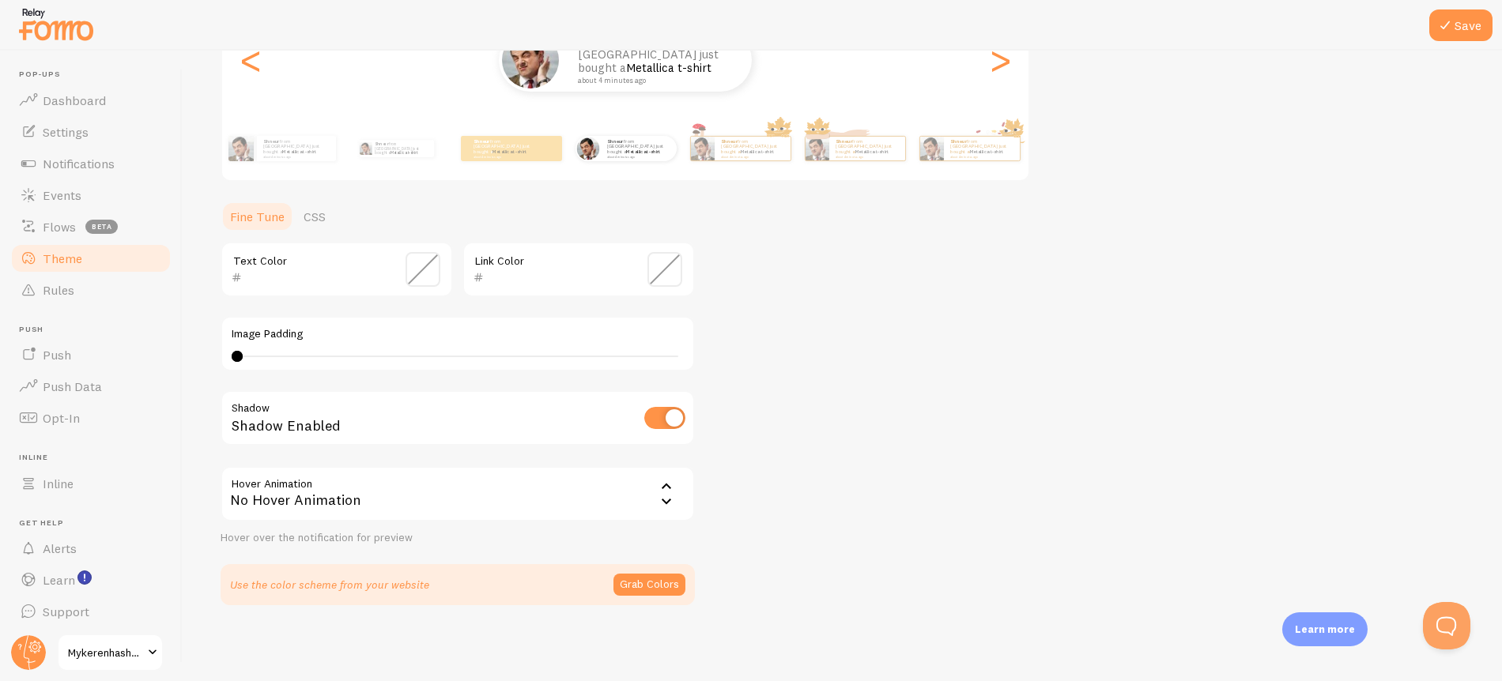
click at [128, 667] on link "Mykerenhashana" at bounding box center [110, 653] width 107 height 38
